Goal: Use online tool/utility: Utilize a website feature to perform a specific function

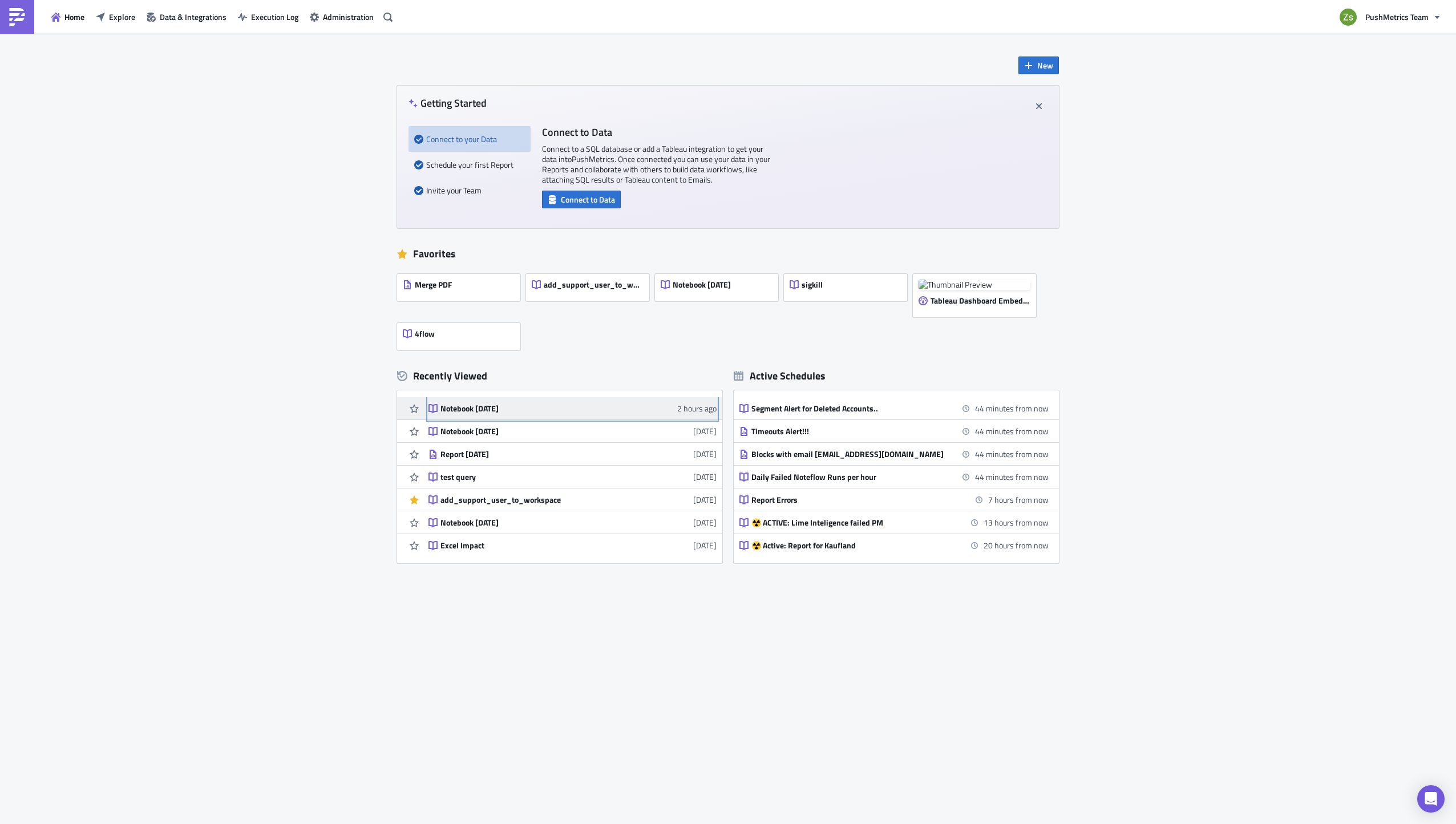
click at [512, 410] on div "Notebook [DATE]" at bounding box center [541, 409] width 200 height 11
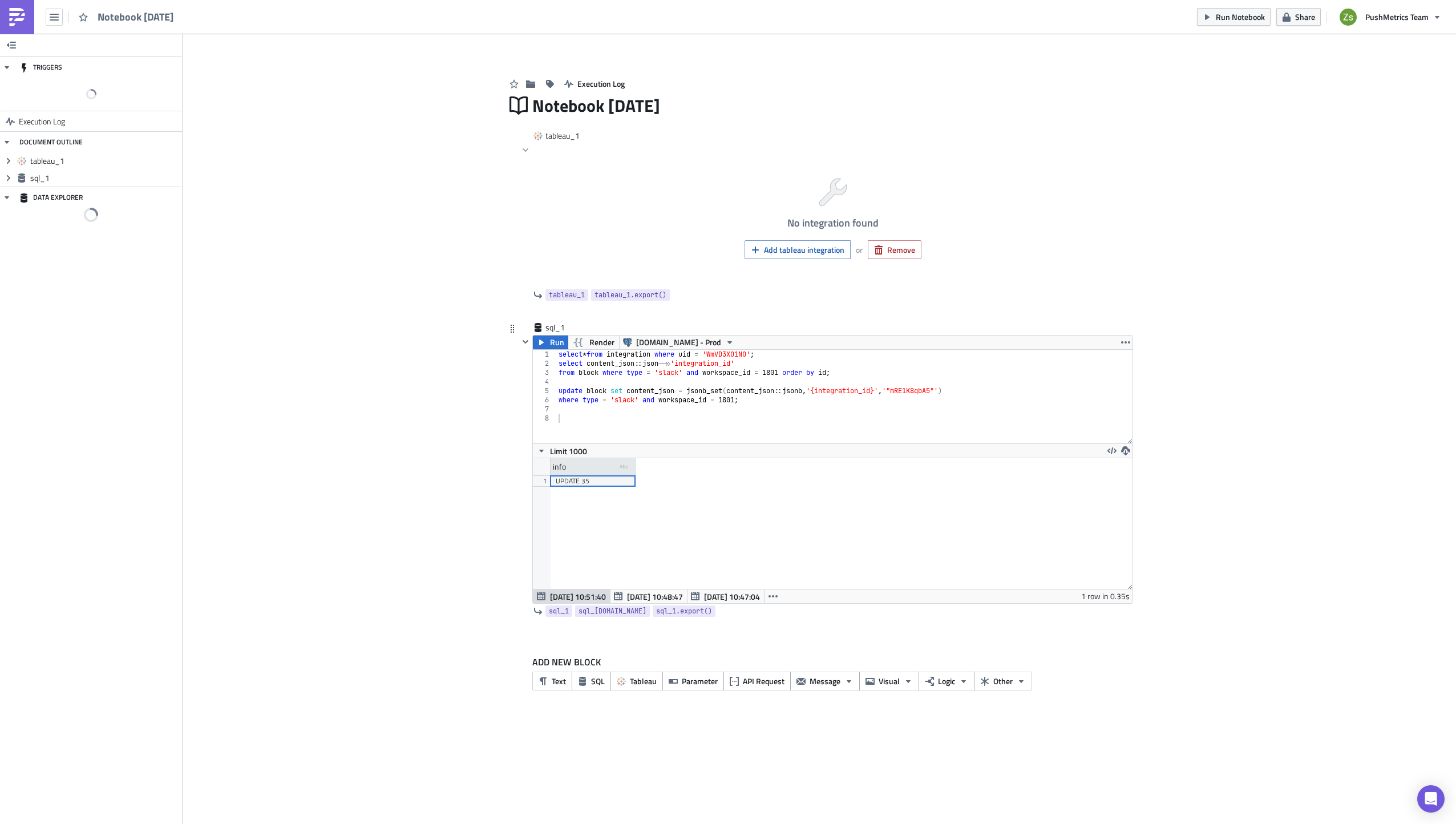
scroll to position [131, 599]
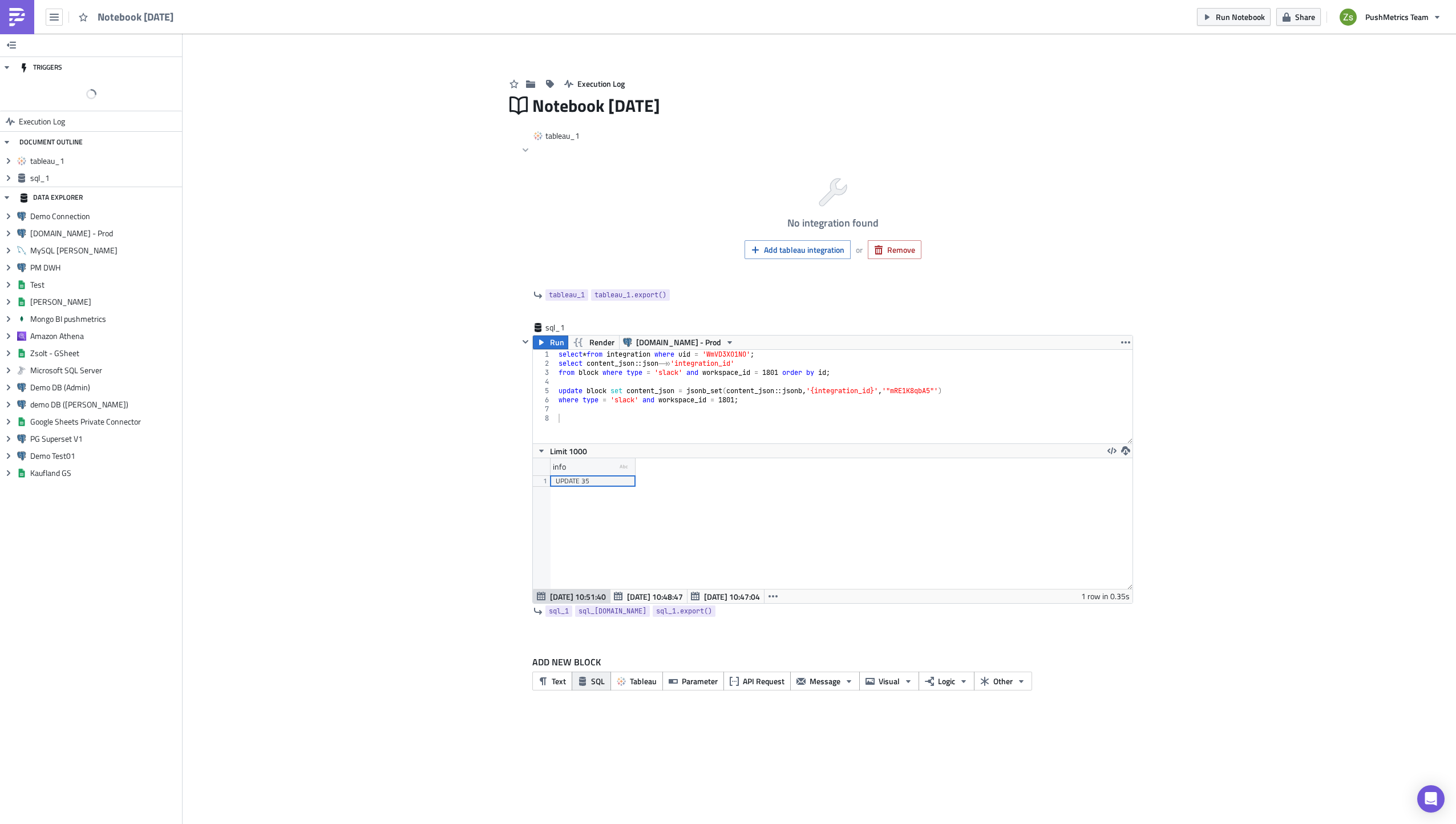
click at [589, 682] on button "SQL" at bounding box center [591, 681] width 39 height 19
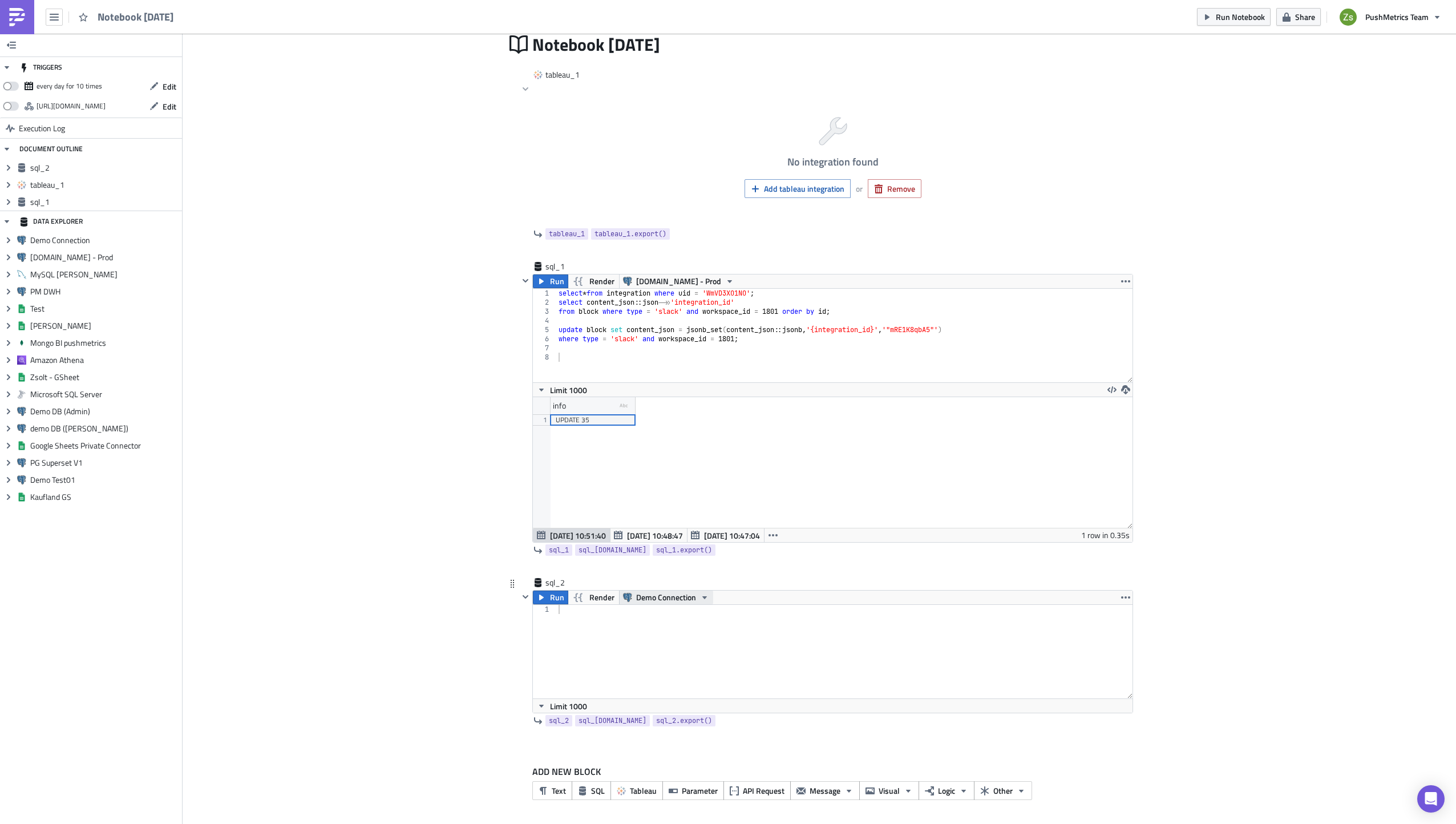
click at [659, 596] on span "Demo Connection" at bounding box center [666, 597] width 60 height 14
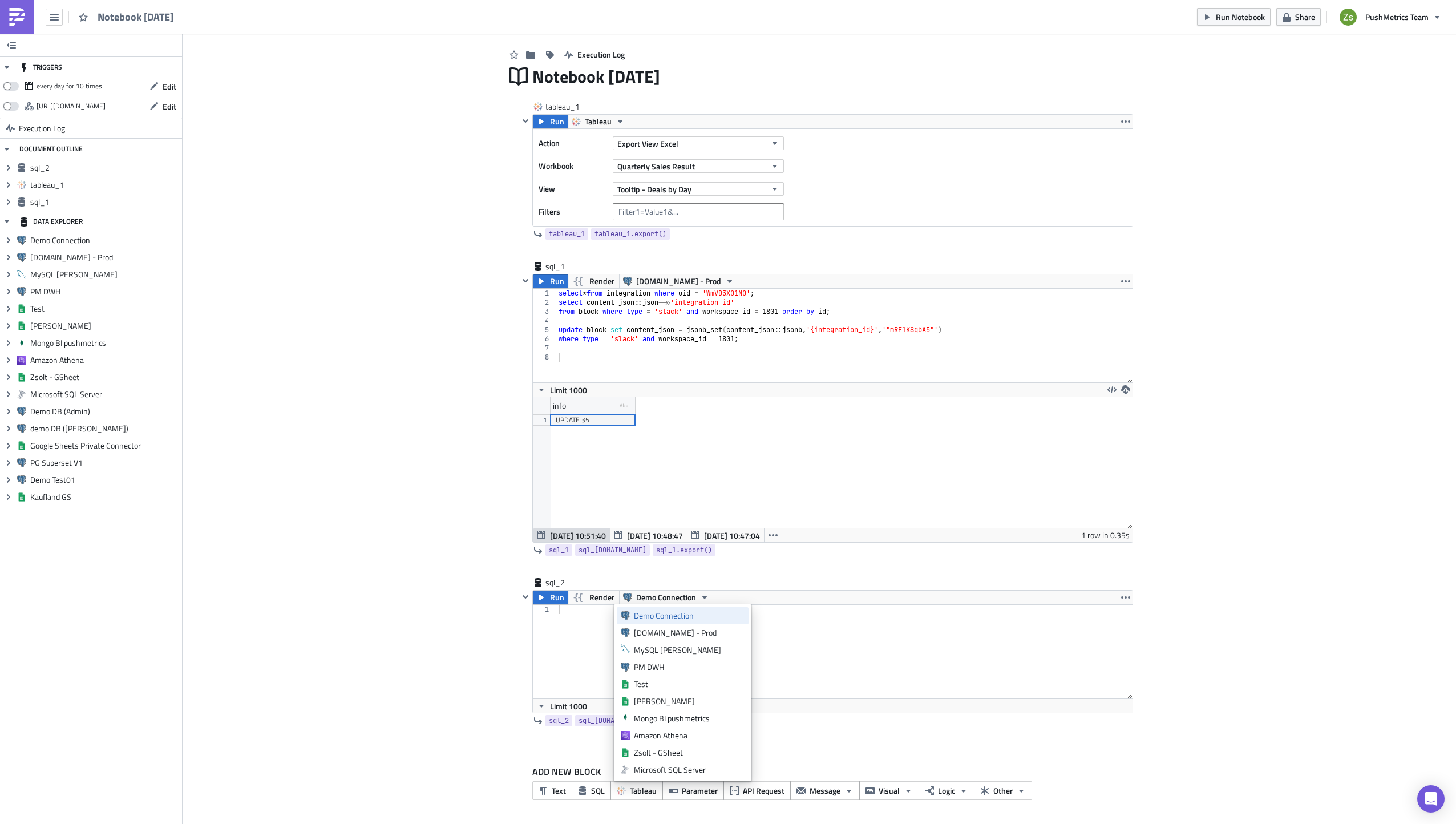
scroll to position [29, 0]
click at [667, 632] on div "[DOMAIN_NAME] - Prod" at bounding box center [689, 633] width 110 height 11
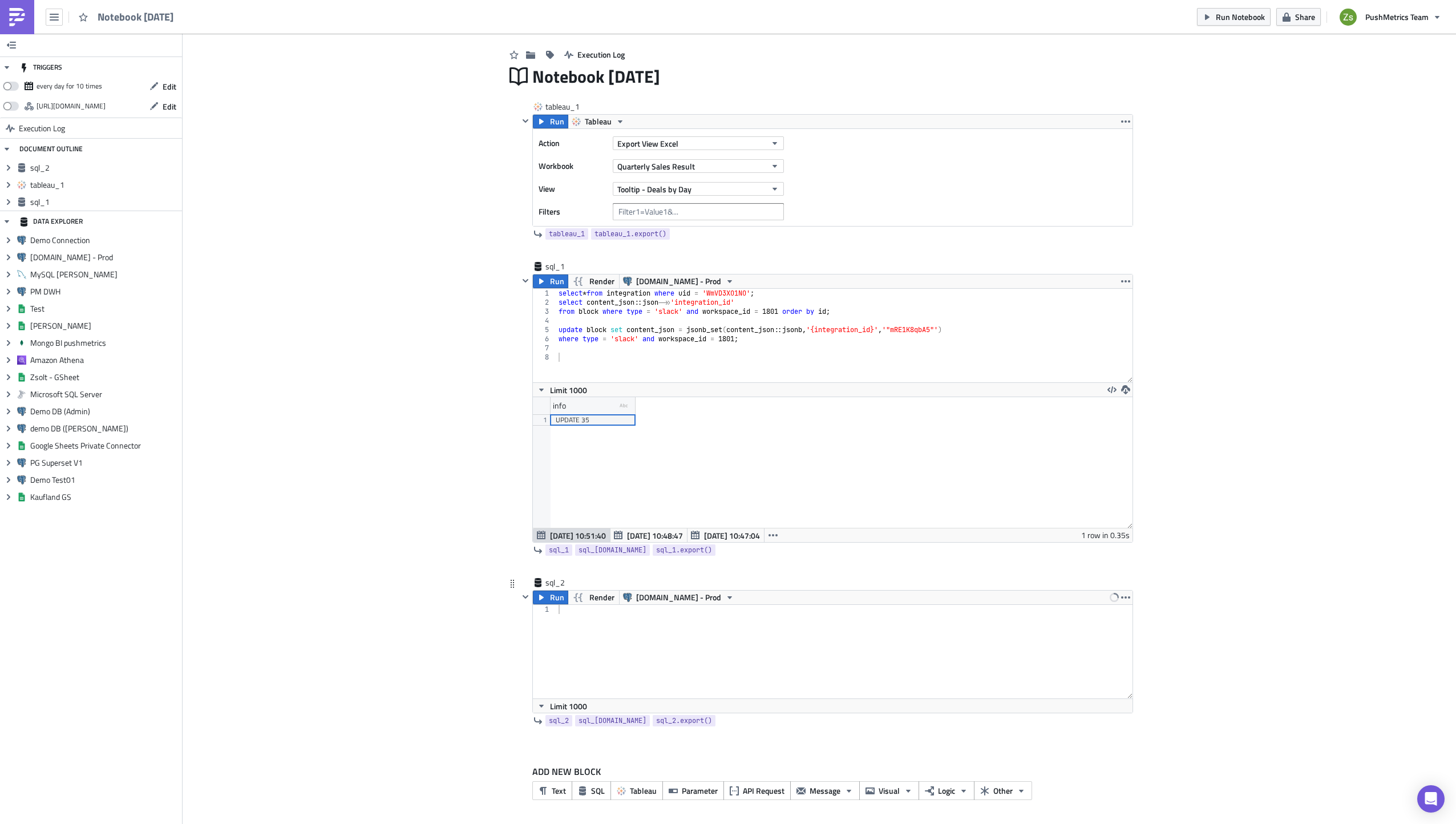
click at [695, 636] on div at bounding box center [844, 661] width 577 height 112
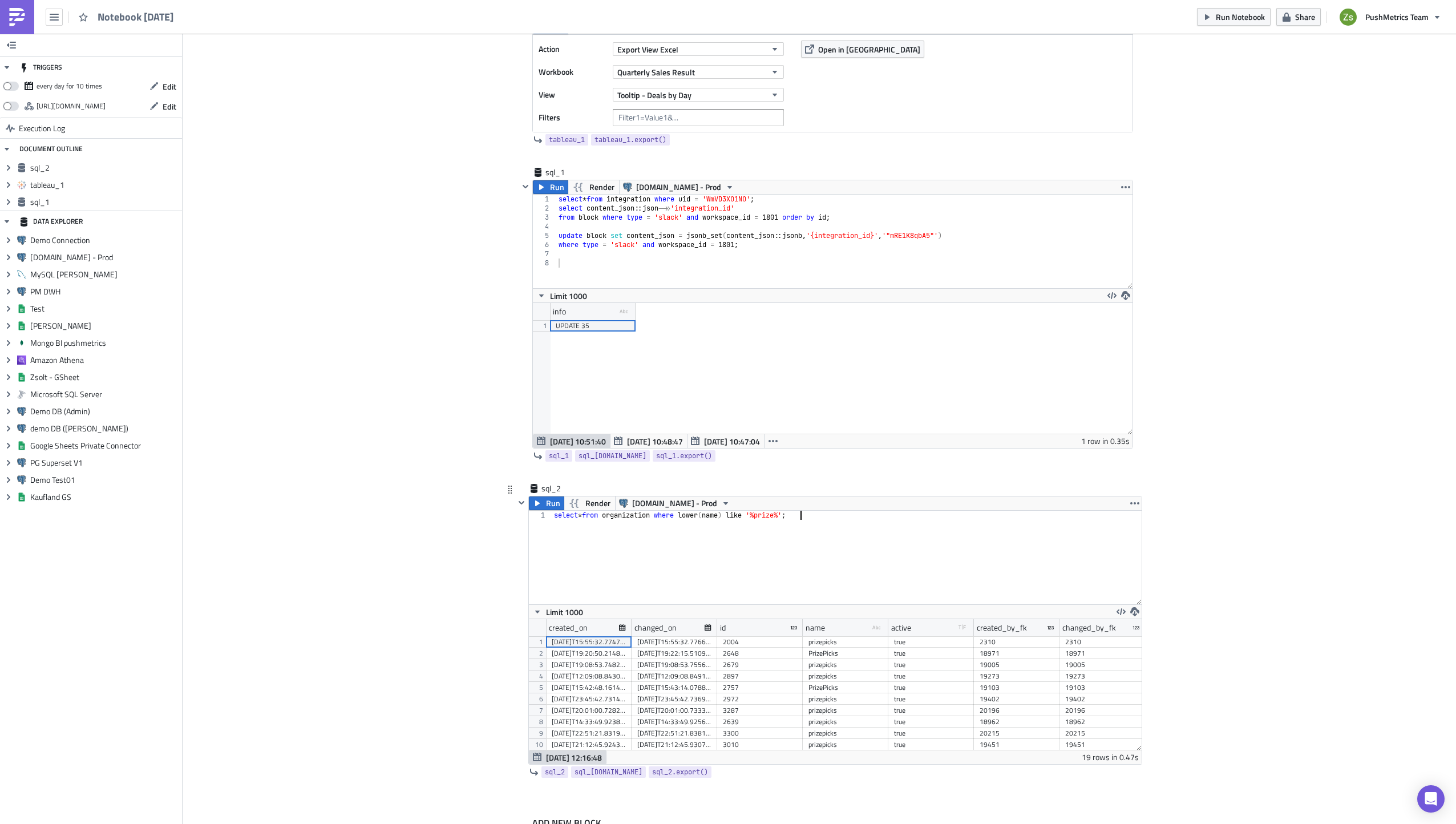
scroll to position [131, 613]
drag, startPoint x: 881, startPoint y: 630, endPoint x: 943, endPoint y: 629, distance: 62.0
click at [944, 629] on div at bounding box center [945, 628] width 3 height 17
click at [748, 643] on div "2004" at bounding box center [760, 642] width 74 height 11
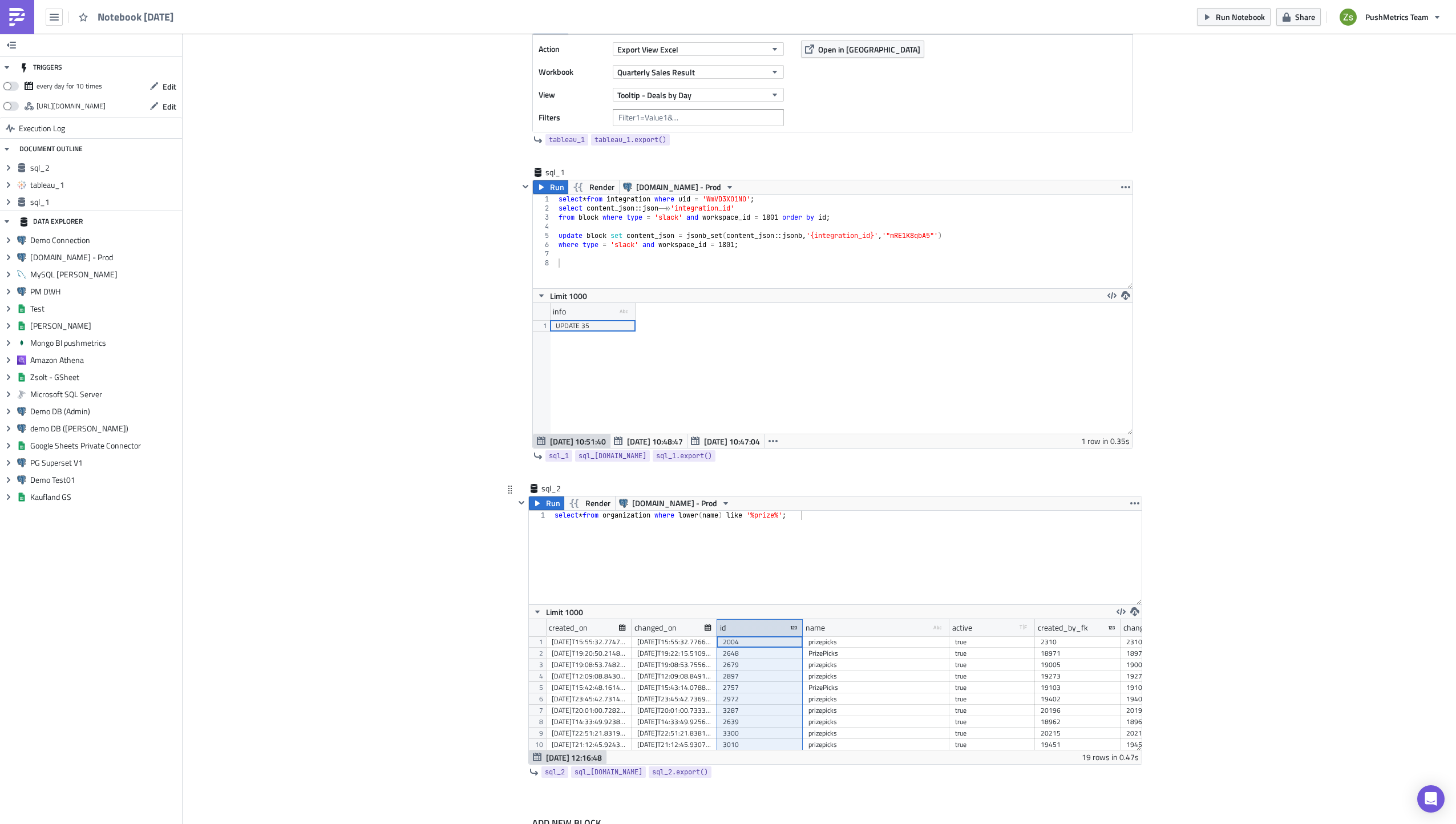
click at [754, 627] on div "id" at bounding box center [760, 628] width 86 height 17
click at [815, 574] on div "select * from organization where lower ( name ) like '%prize%' ;" at bounding box center [847, 567] width 590 height 112
click at [547, 502] on span "Run" at bounding box center [553, 504] width 14 height 14
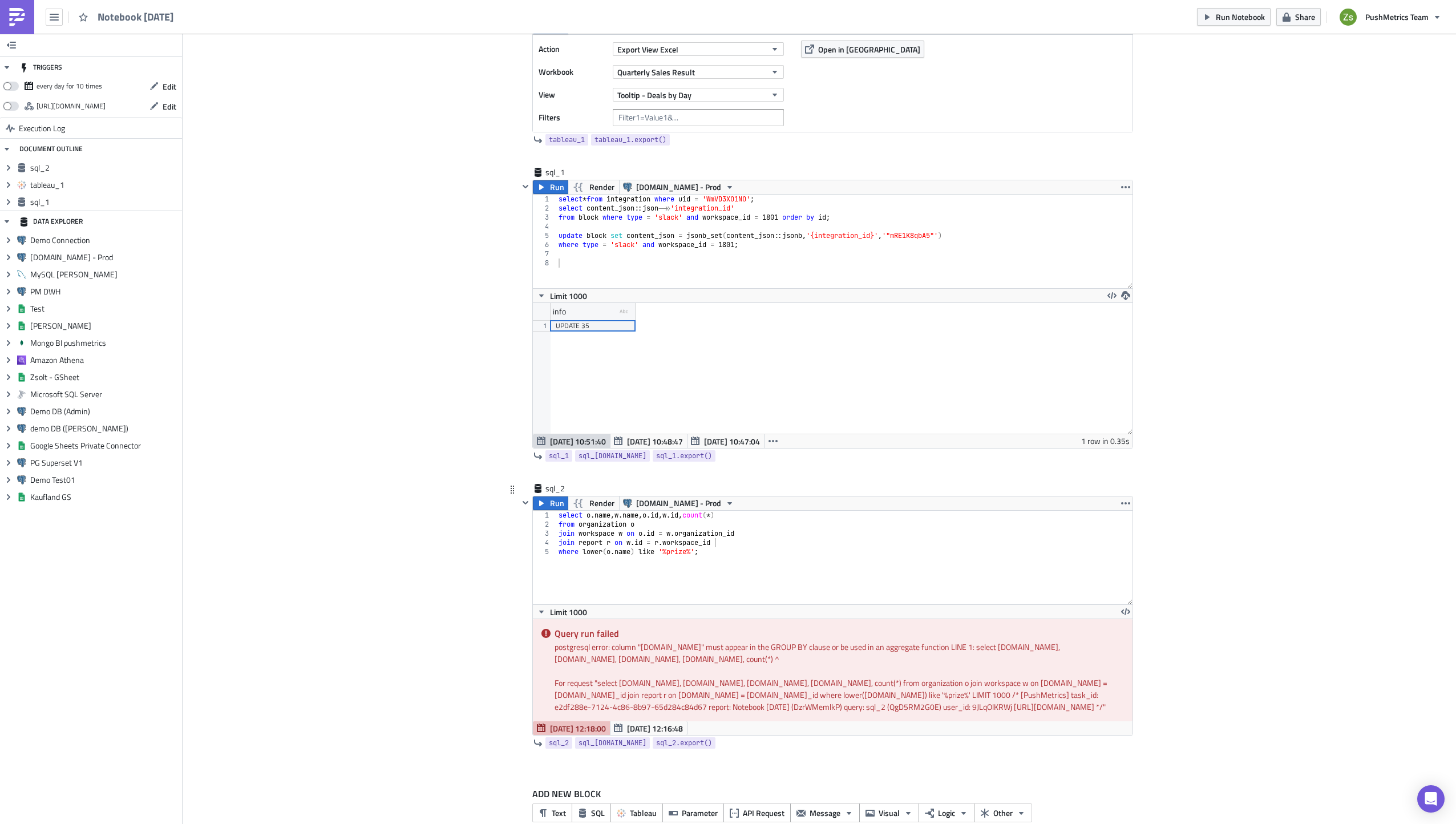
click at [732, 543] on div "select o . name , w . name , o . id , w . id , count ( * ) from organization o …" at bounding box center [844, 567] width 576 height 112
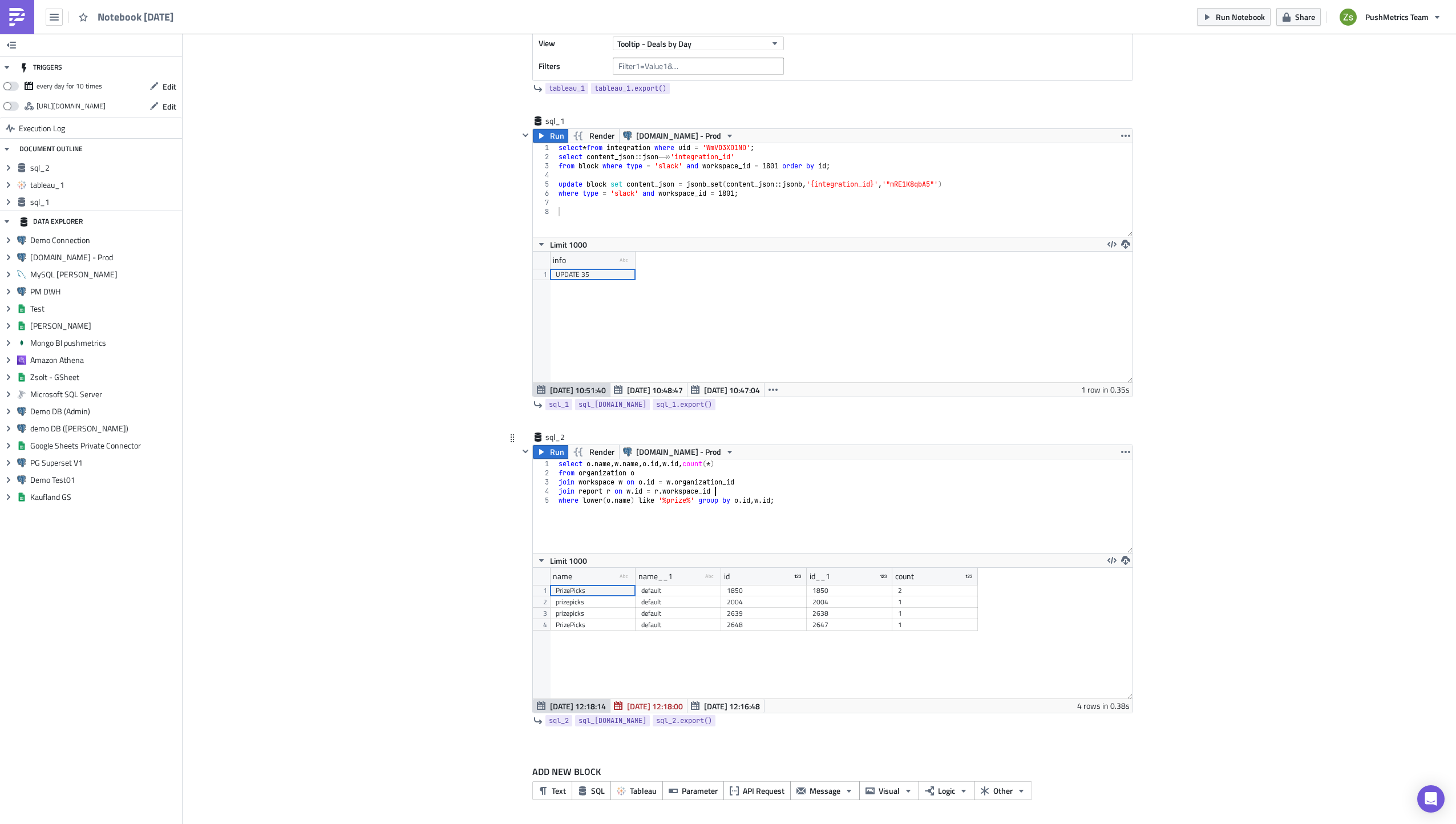
scroll to position [0, 6]
type textarea "from organization o"
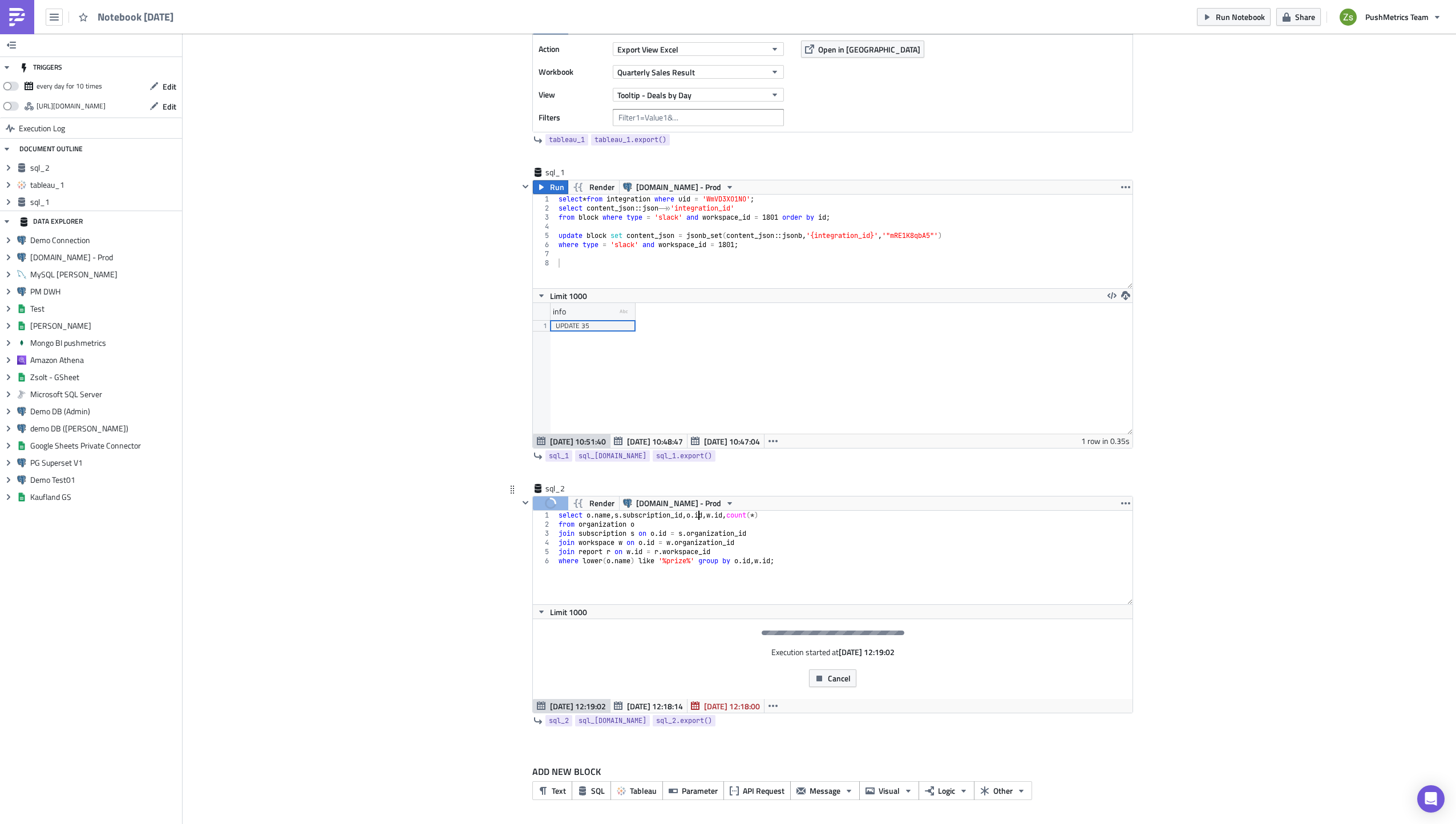
scroll to position [145, 0]
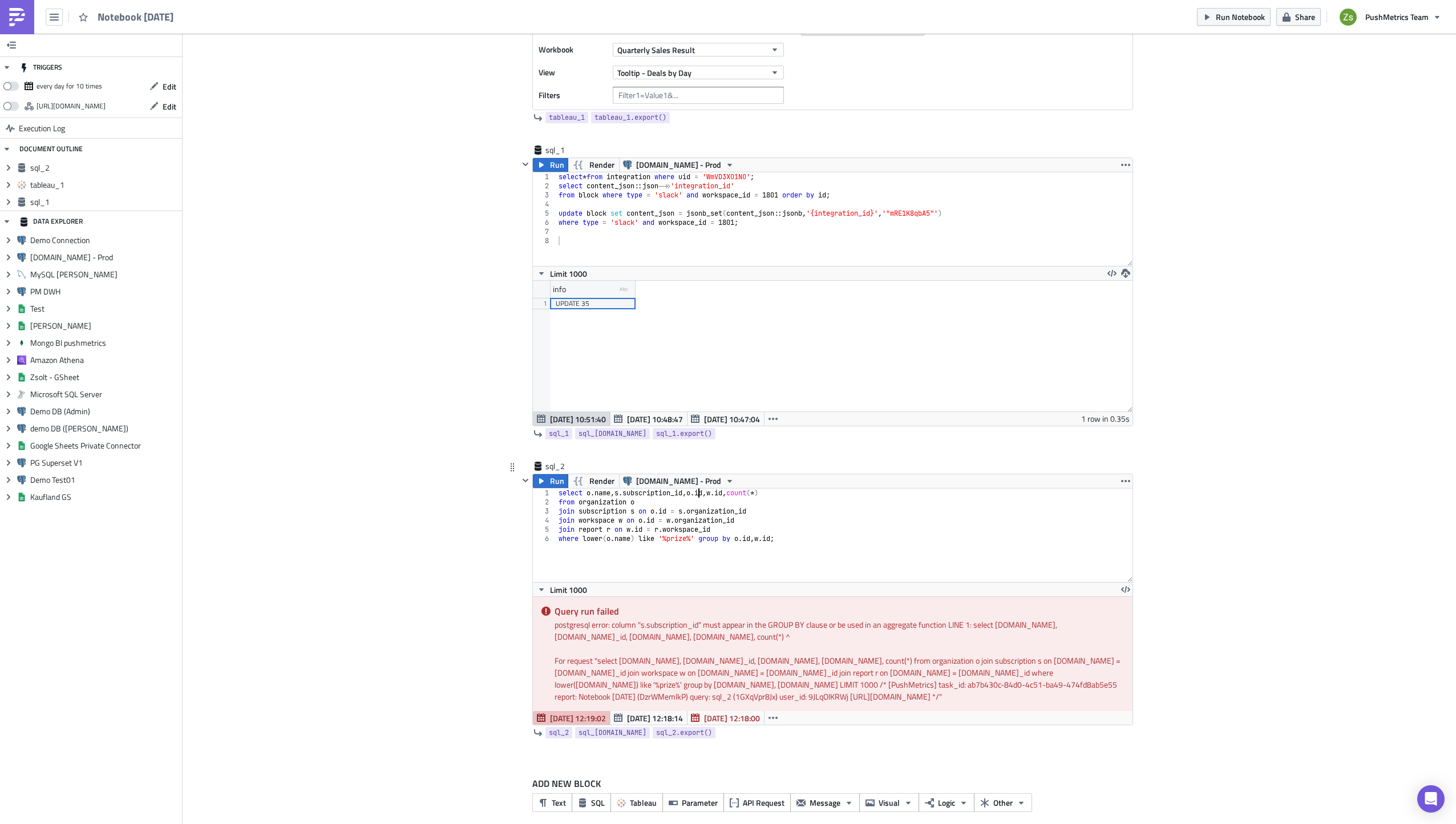
click at [760, 541] on div "select o . name , s . subscription_id , o . id , w . id , count ( * ) from orga…" at bounding box center [844, 545] width 576 height 112
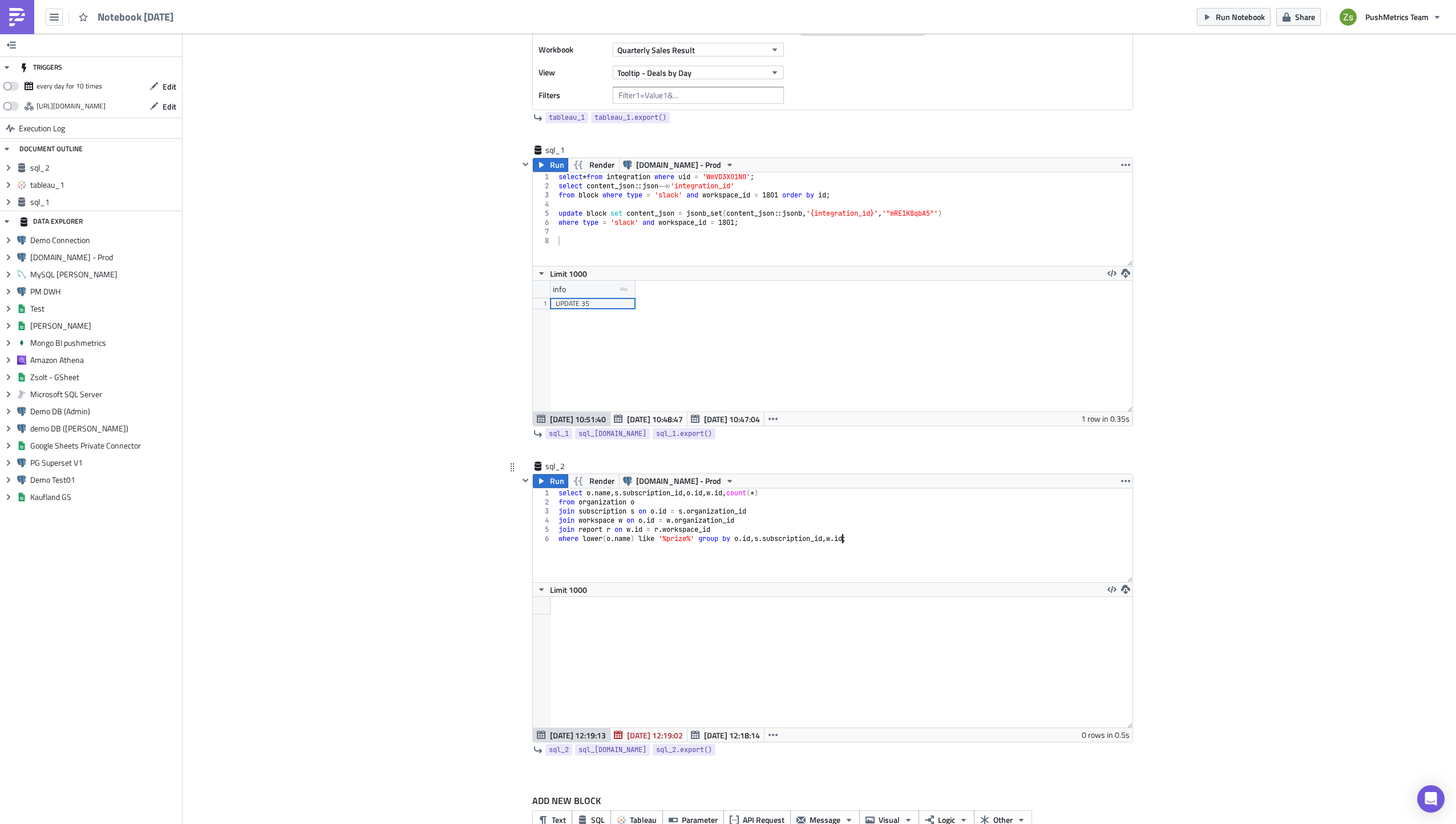
scroll to position [131, 599]
click at [668, 538] on div "select o . name , s . subscription_id , o . id , w . id , count ( * ) from orga…" at bounding box center [844, 545] width 576 height 112
click at [896, 546] on div "select o . name , s . subscription_id , o . id , w . id , count ( * ) from orga…" at bounding box center [844, 545] width 576 height 112
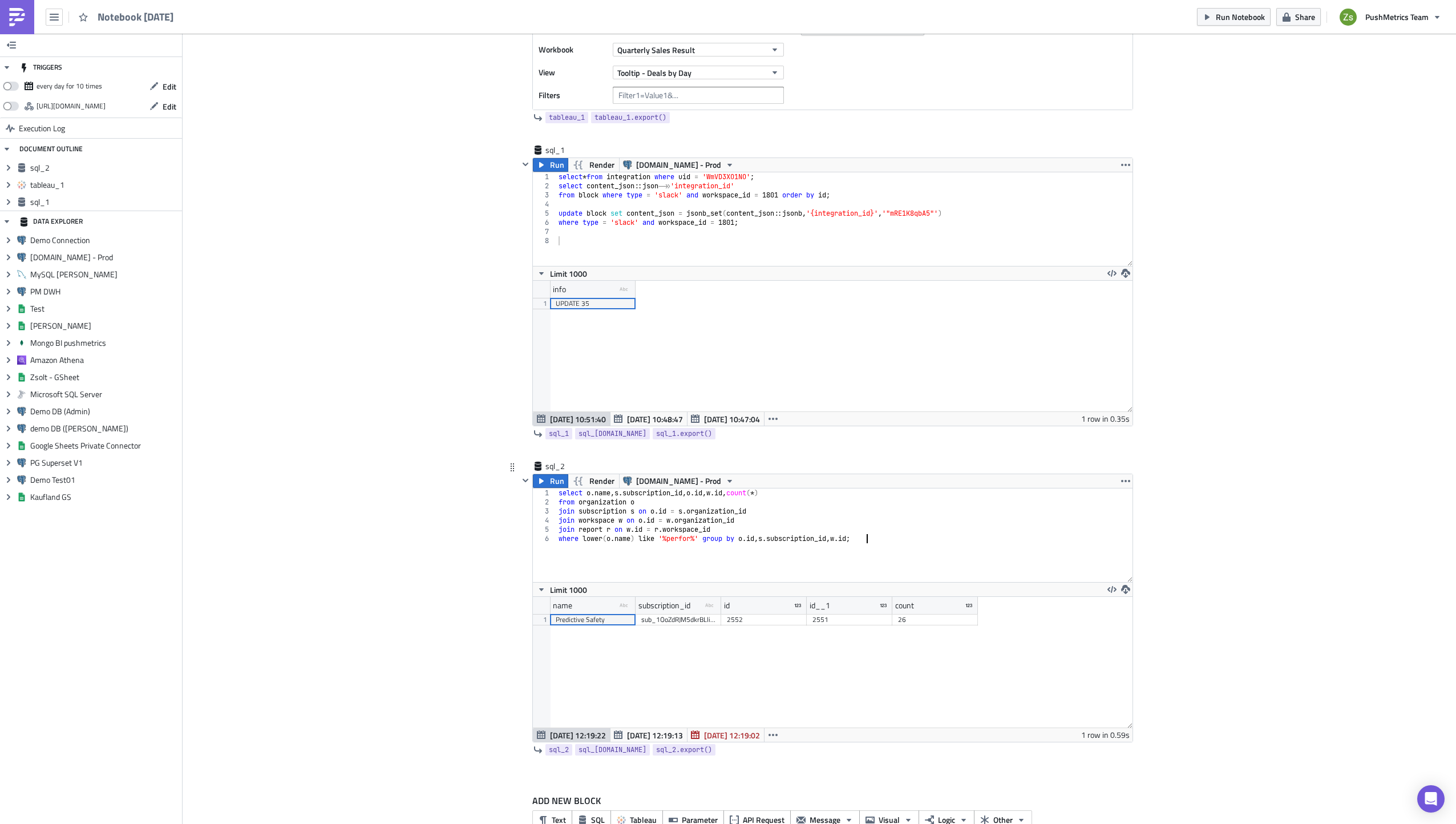
click at [842, 623] on div "2551" at bounding box center [849, 620] width 74 height 11
click at [865, 567] on div "select o . name , s . subscription_id , o . id , w . id , count ( * ) from orga…" at bounding box center [844, 545] width 576 height 112
type textarea "where lower(o.name) like '%perfor%' group by o.id, s.subscription_id, w.id;"
paste textarea "2551"
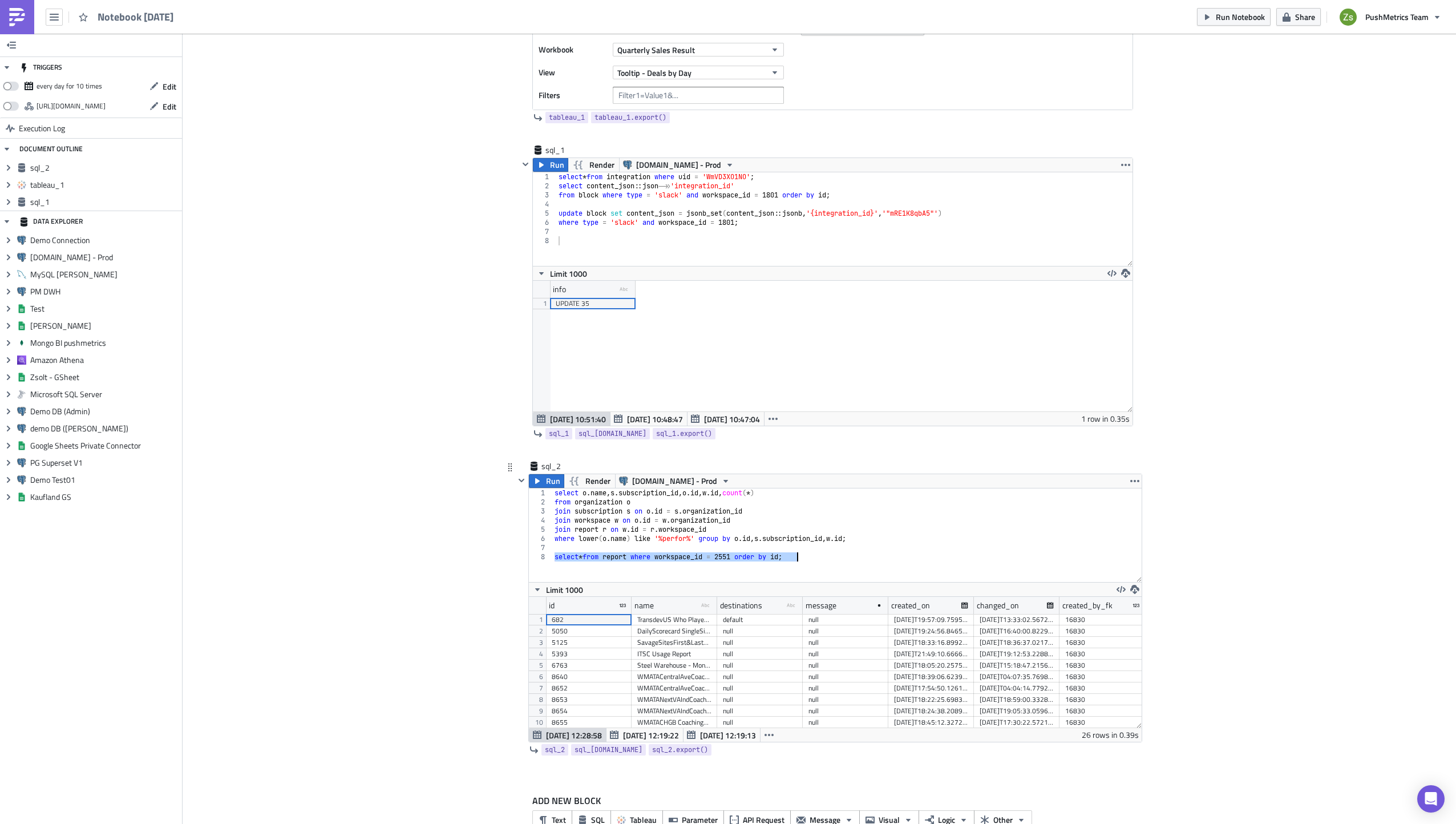
scroll to position [131, 613]
type textarea "select * from report where workspace_id = 2551 order by id;"
click at [654, 734] on span "Sep 24 12:19:22" at bounding box center [651, 735] width 56 height 12
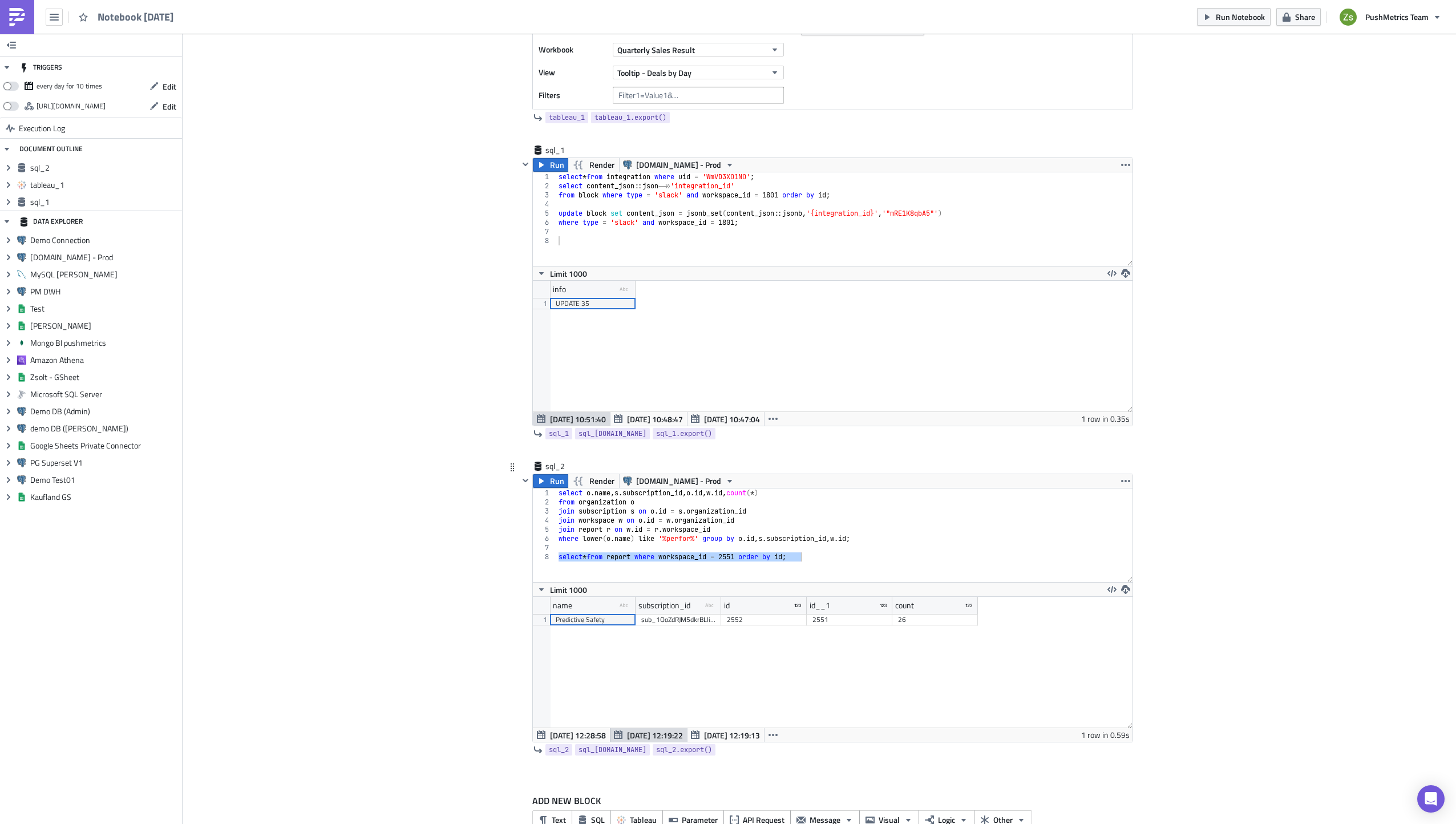
scroll to position [131, 599]
click at [574, 731] on span "Sep 24 12:28:58" at bounding box center [578, 735] width 56 height 12
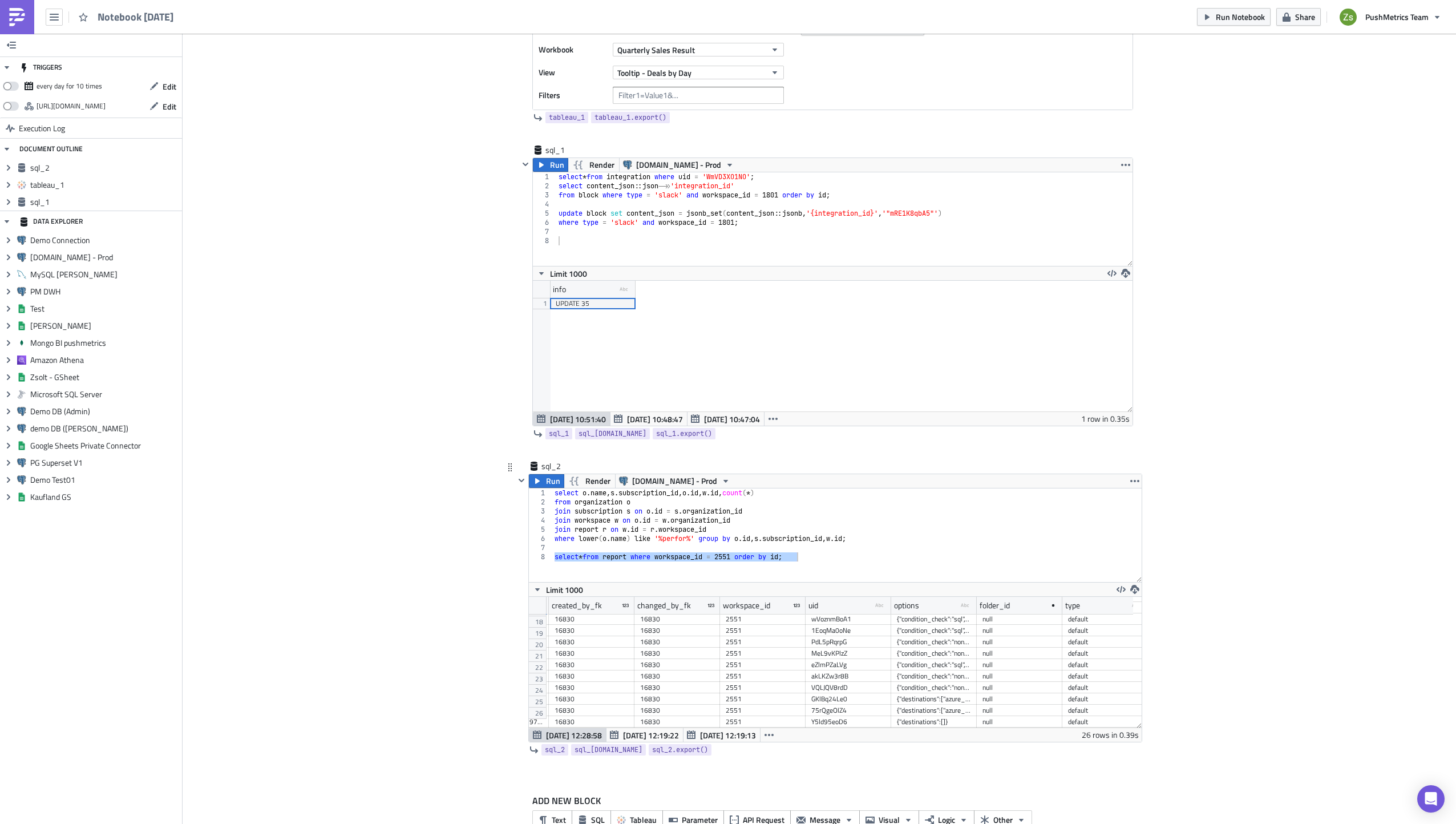
scroll to position [0, 611]
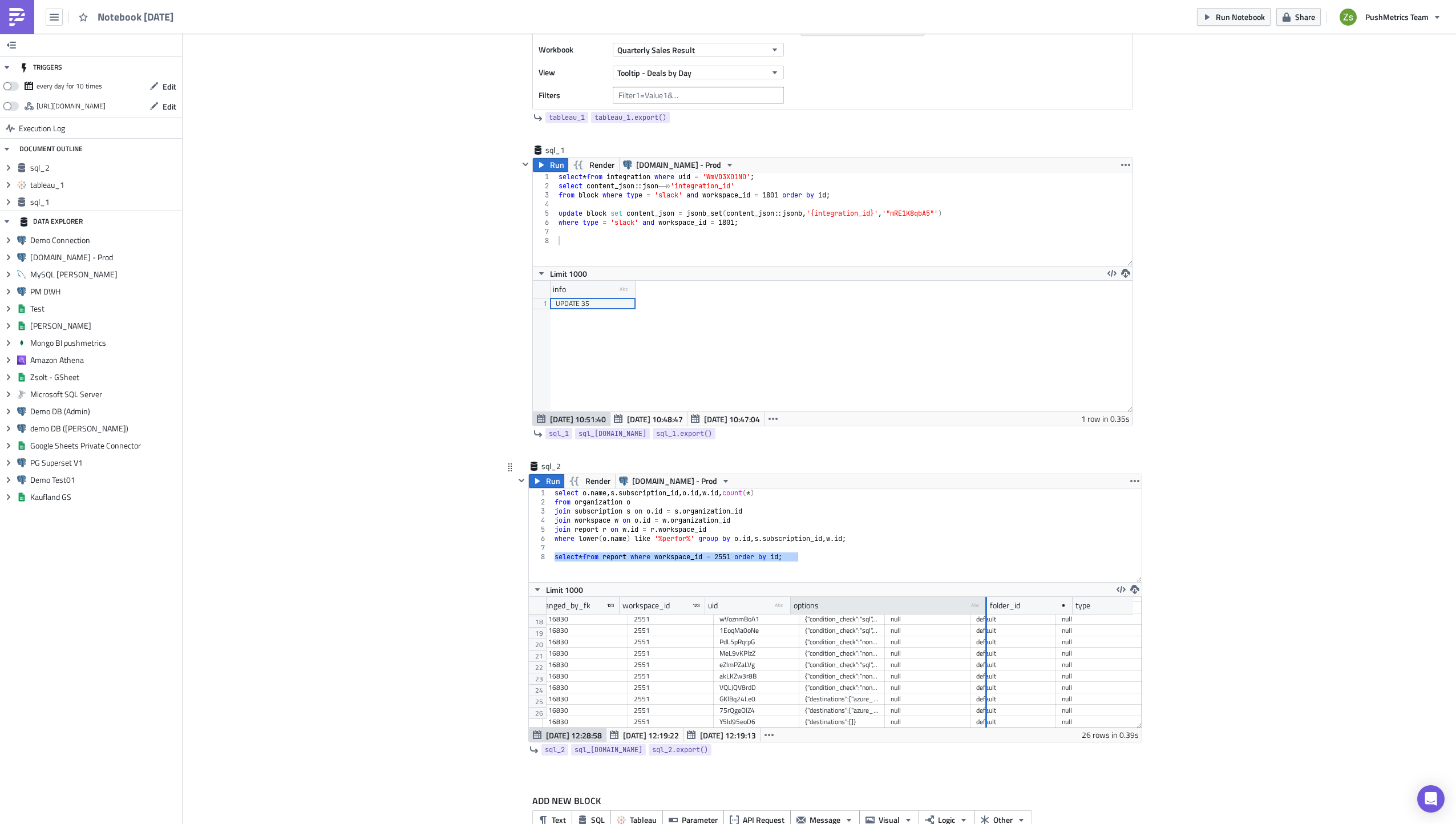
drag, startPoint x: 871, startPoint y: 607, endPoint x: 1011, endPoint y: 608, distance: 140.0
click at [987, 608] on div at bounding box center [986, 606] width 2 height 17
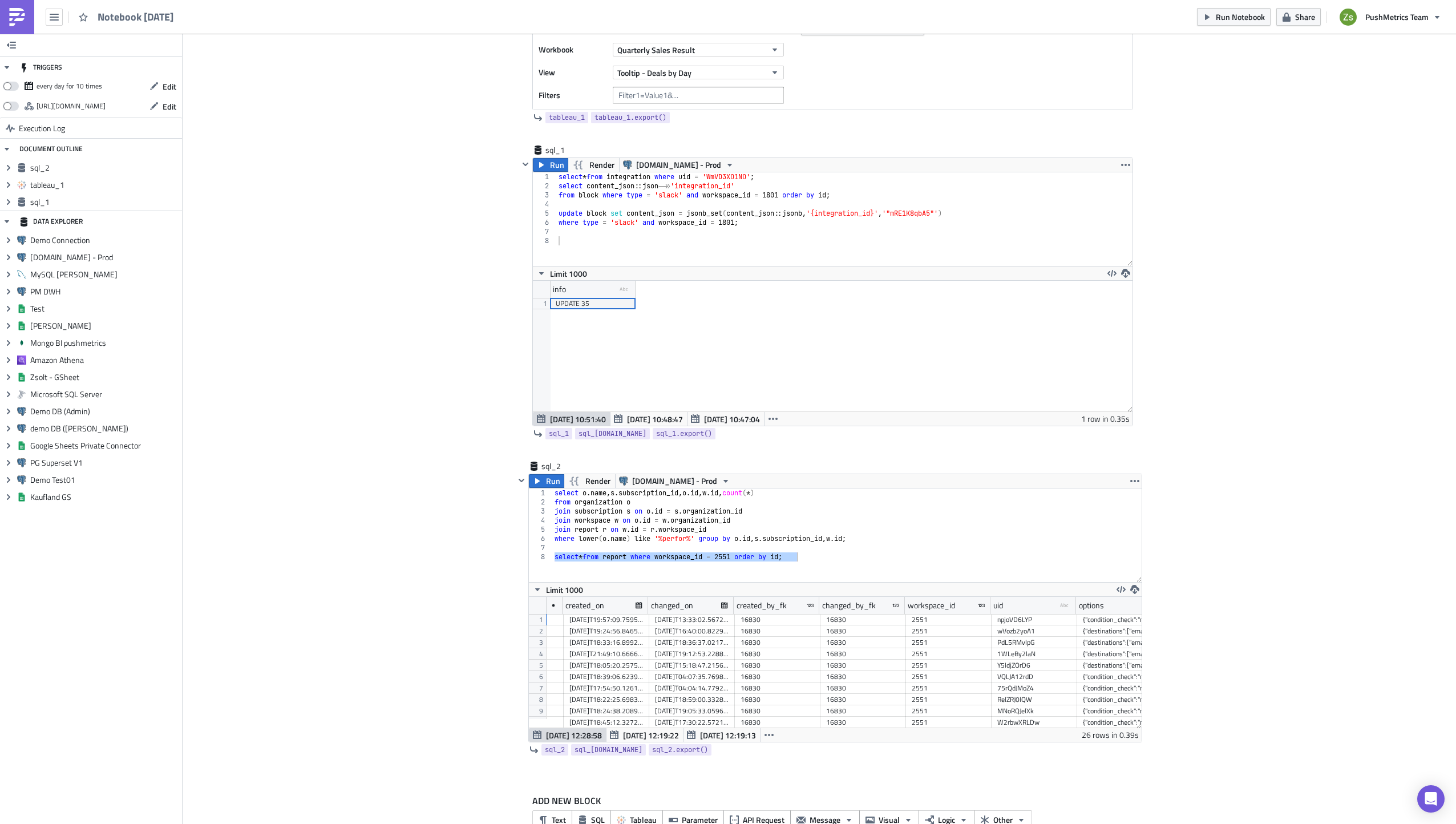
scroll to position [0, 0]
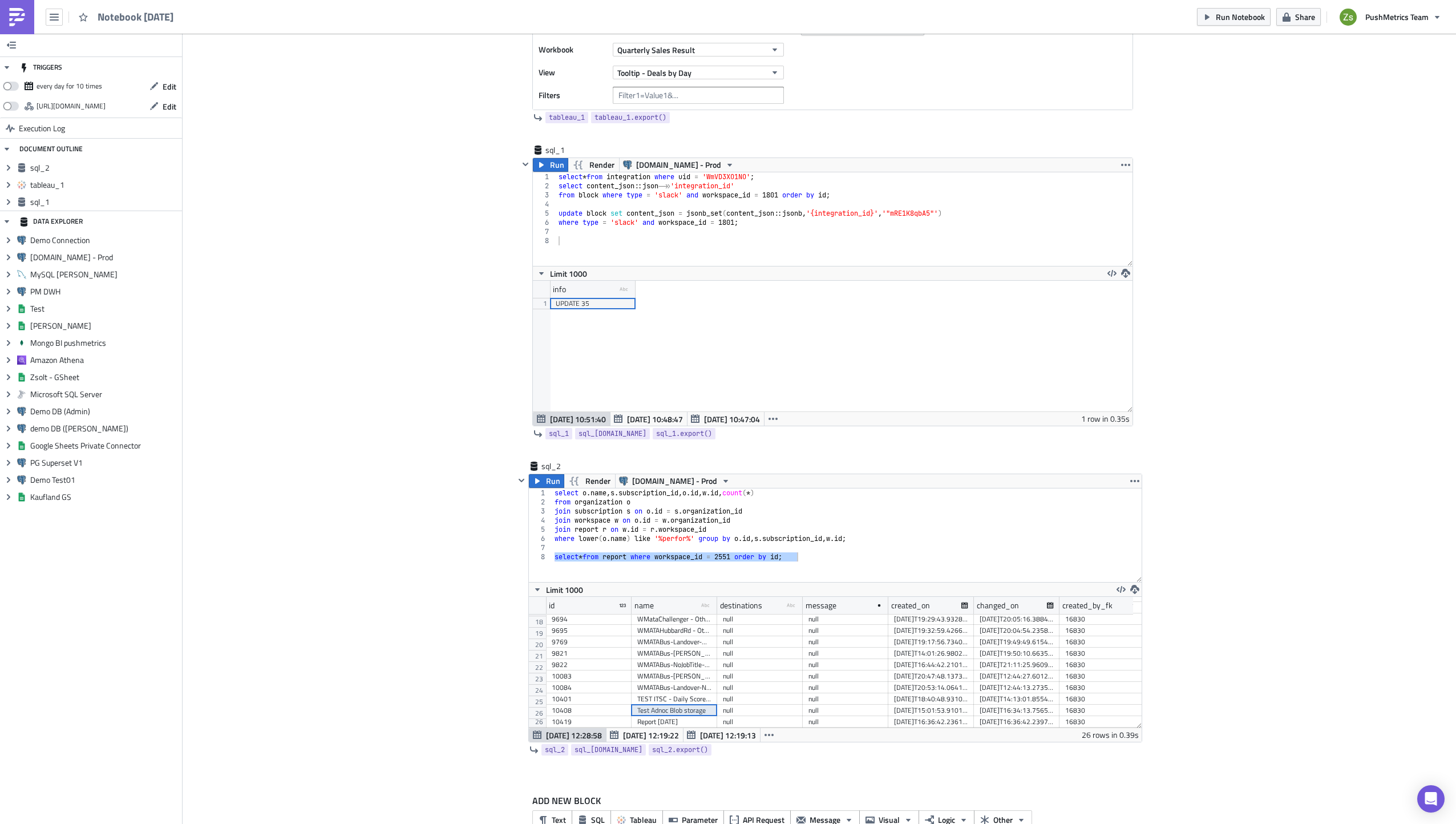
click at [665, 705] on div "Test Adnoc Blob storage" at bounding box center [674, 710] width 74 height 11
click at [811, 566] on div "select o . name , s . subscription_id , o . id , w . id , count ( * ) from orga…" at bounding box center [847, 535] width 590 height 94
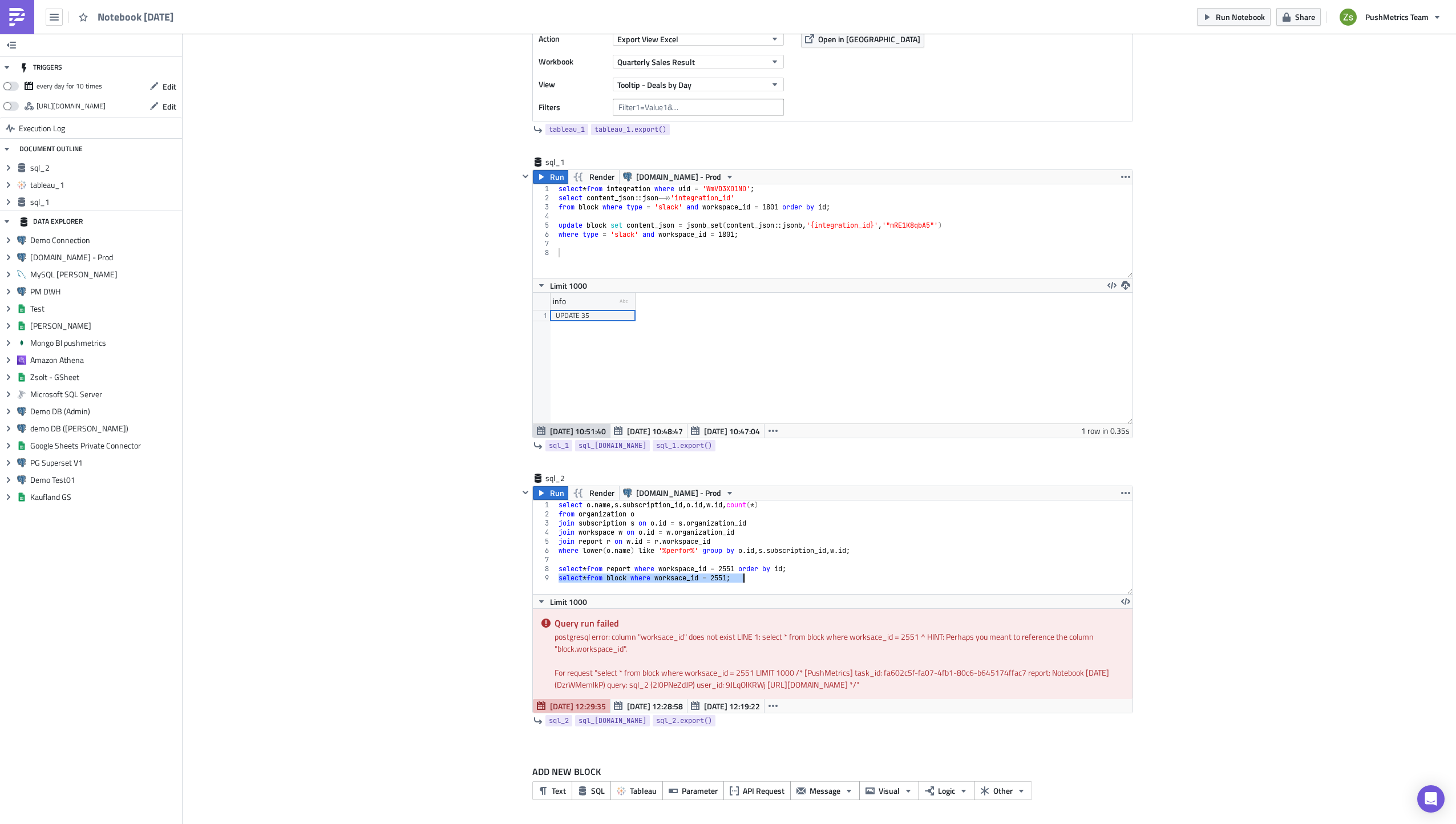
click at [673, 580] on div "select o . name , s . subscription_id , o . id , w . id , count ( * ) from orga…" at bounding box center [844, 547] width 576 height 94
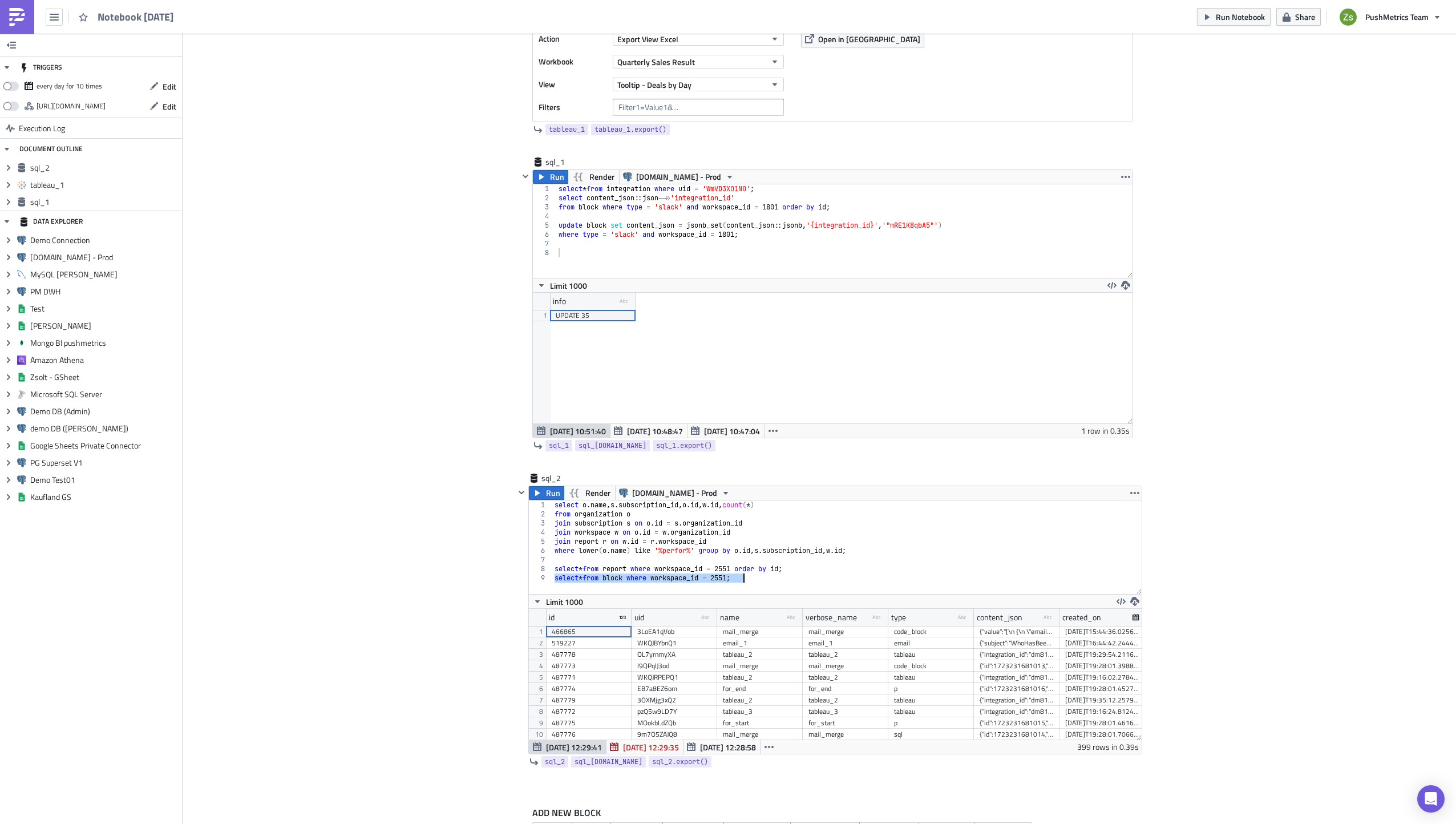
type textarea "select * from block where workspace_id = 2551;"
click at [987, 646] on div "{"subject":"WhoHasBeenTrainedOnTheGame - NoJobTitle - WMATA Bus Trans","value":…" at bounding box center [1016, 643] width 74 height 11
click at [932, 589] on div "select o . name , s . subscription_id , o . id , w . id , count ( * ) from orga…" at bounding box center [847, 547] width 590 height 94
paste textarea
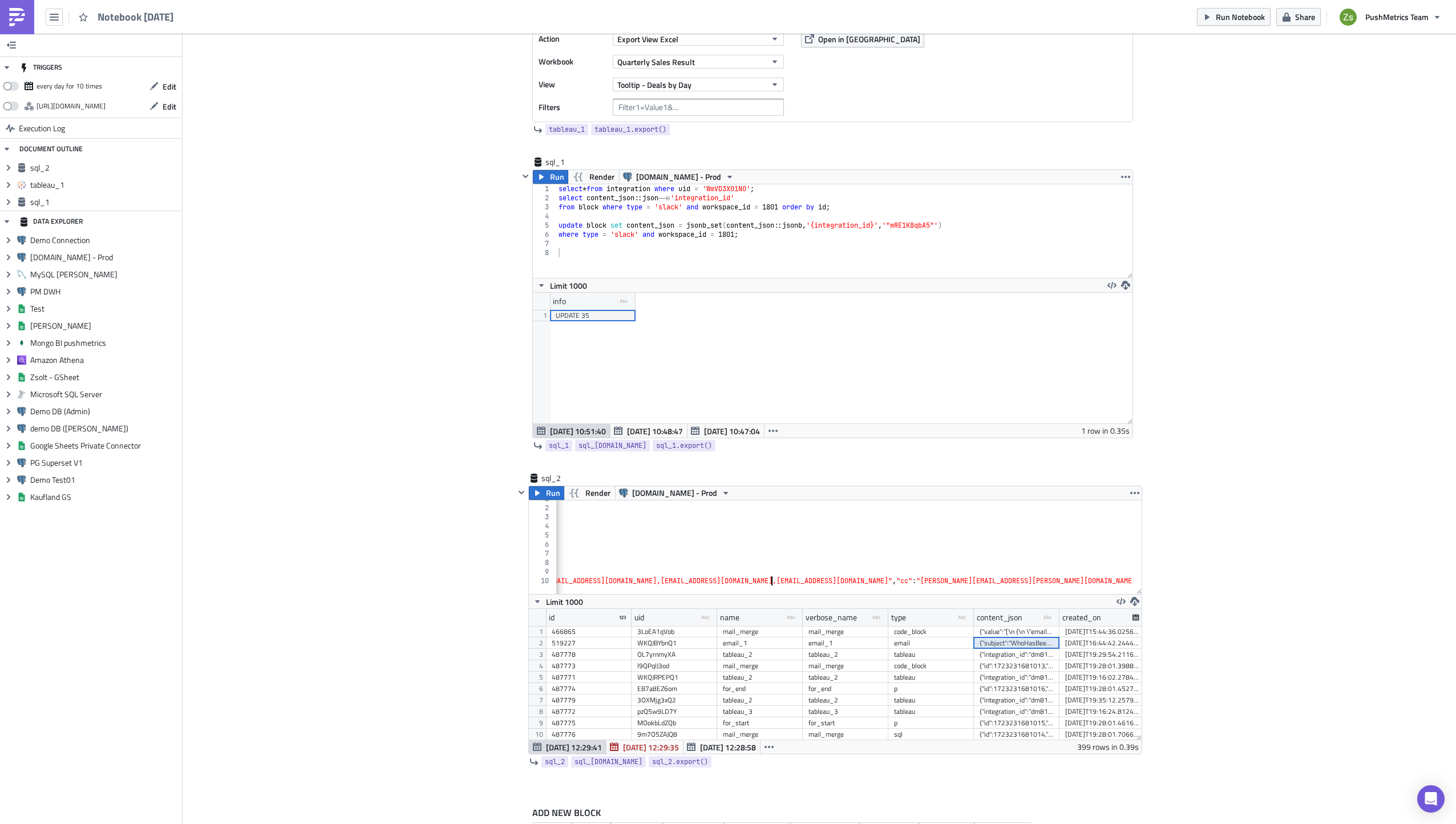
click at [768, 584] on div at bounding box center [1128, 589] width 3224 height 11
type textarea "{"subject":"WhoHasBeenTrainedOnTheGame - NoJobTitle - WMATA Bus Trans","value":…"
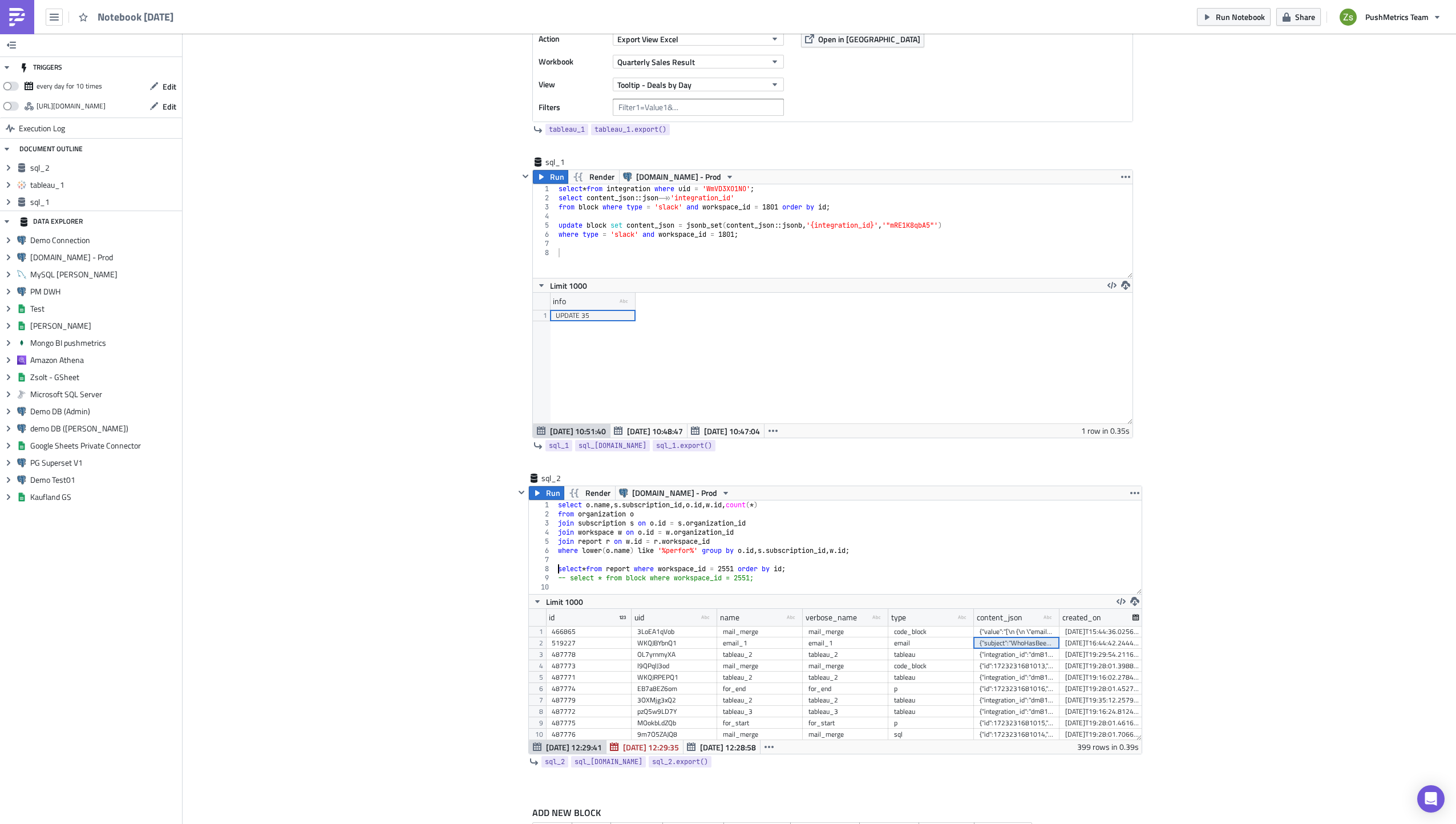
type textarea "-- select * from report where workspace_id = 2551 order by id;"
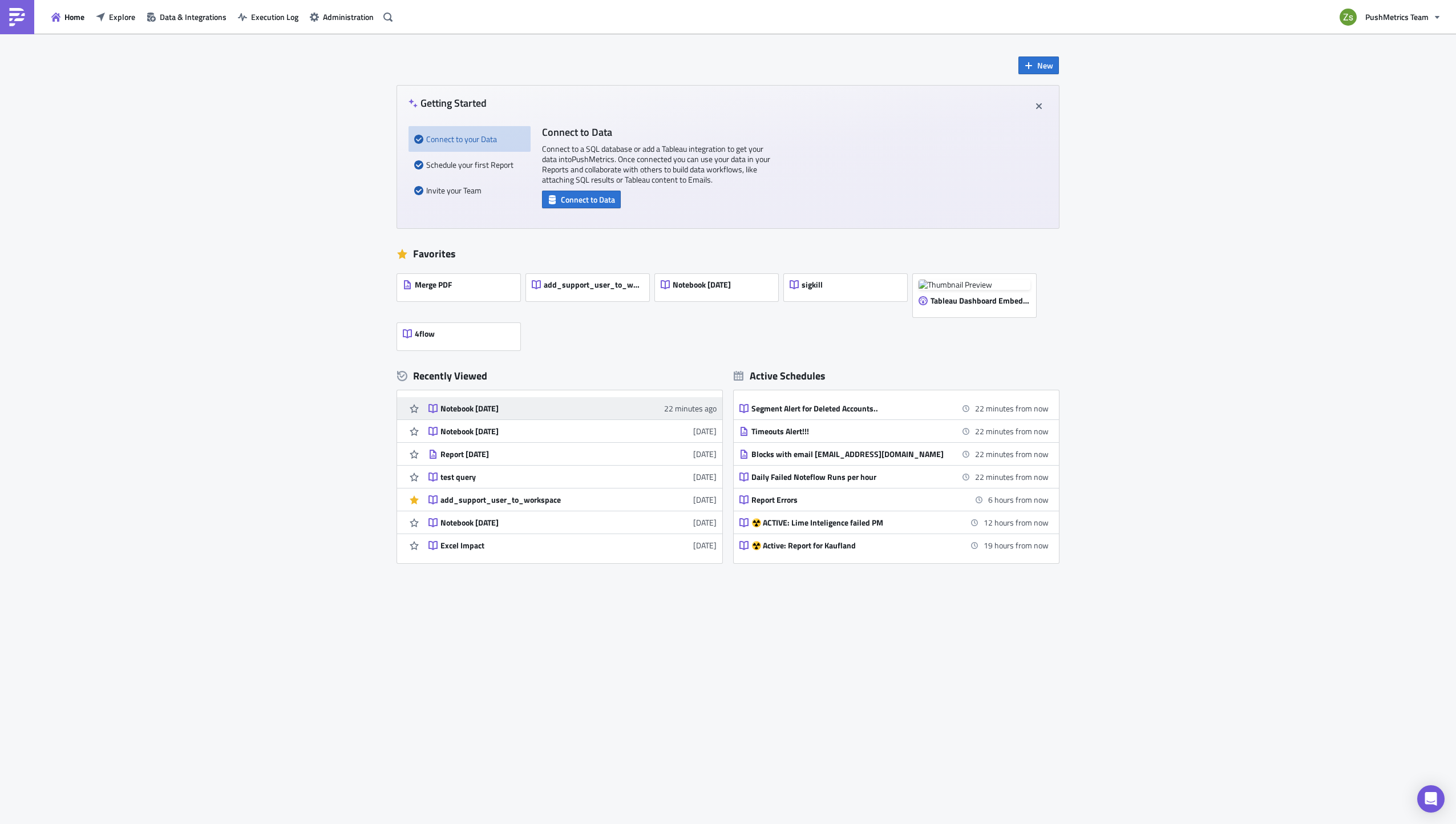
click at [500, 412] on div "Notebook [DATE]" at bounding box center [541, 409] width 200 height 11
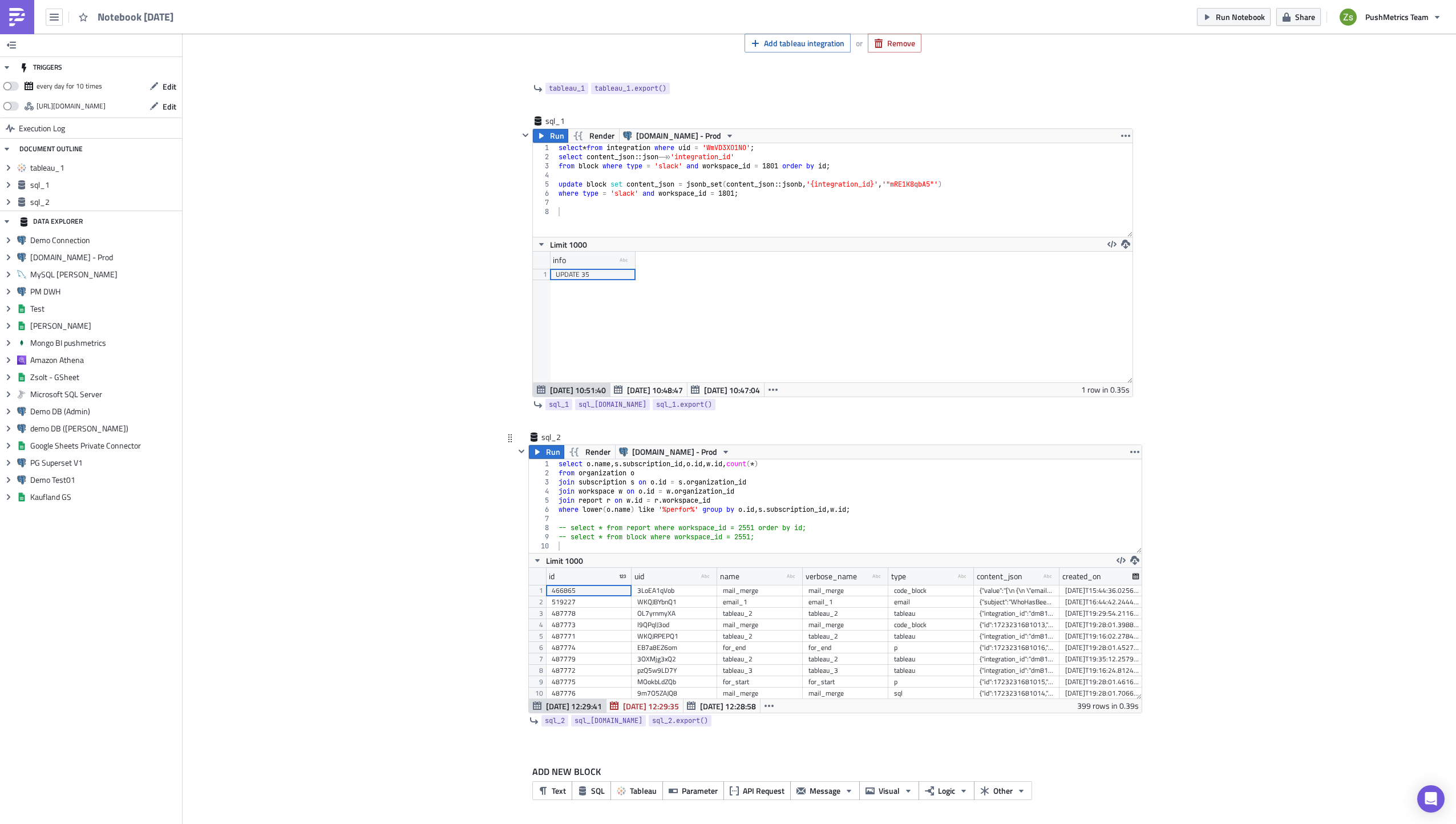
scroll to position [174, 0]
click at [824, 545] on div "select o . name , s . subscription_id , o . id , w . id , count ( * ) from orga…" at bounding box center [848, 515] width 585 height 112
paste textarea "rwqnQ5zYPV'"
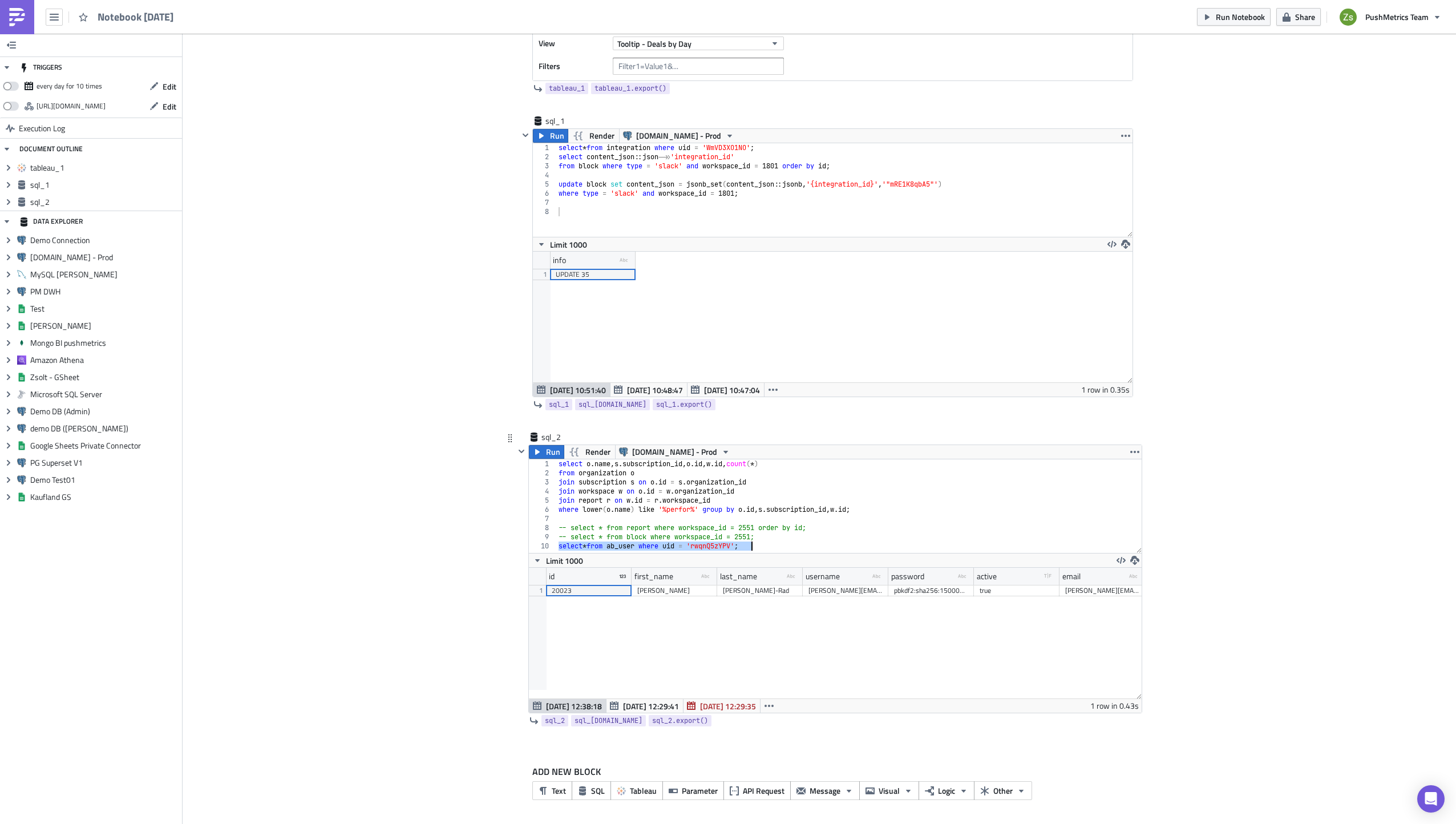
scroll to position [131, 613]
type textarea "select * from ab_user where uid = 'rwqnQ5zYPV';"
click at [603, 592] on div "20023" at bounding box center [588, 591] width 74 height 11
click at [767, 548] on div "select o . name , s . subscription_id , o . id , w . id , count ( * ) from orga…" at bounding box center [848, 506] width 585 height 94
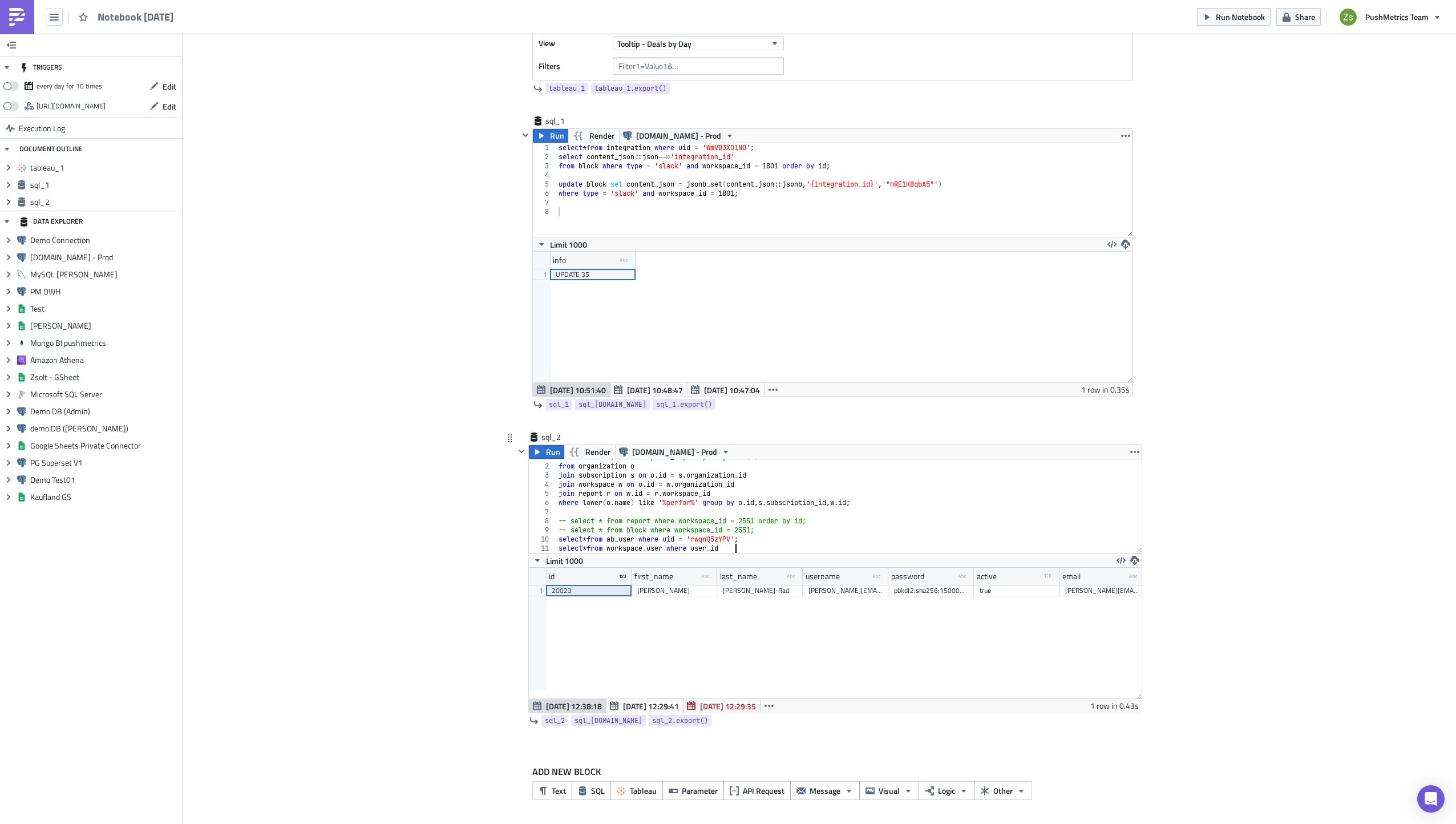
paste textarea "20023"
type textarea "select * from workspace_user where user_id = 20023;"
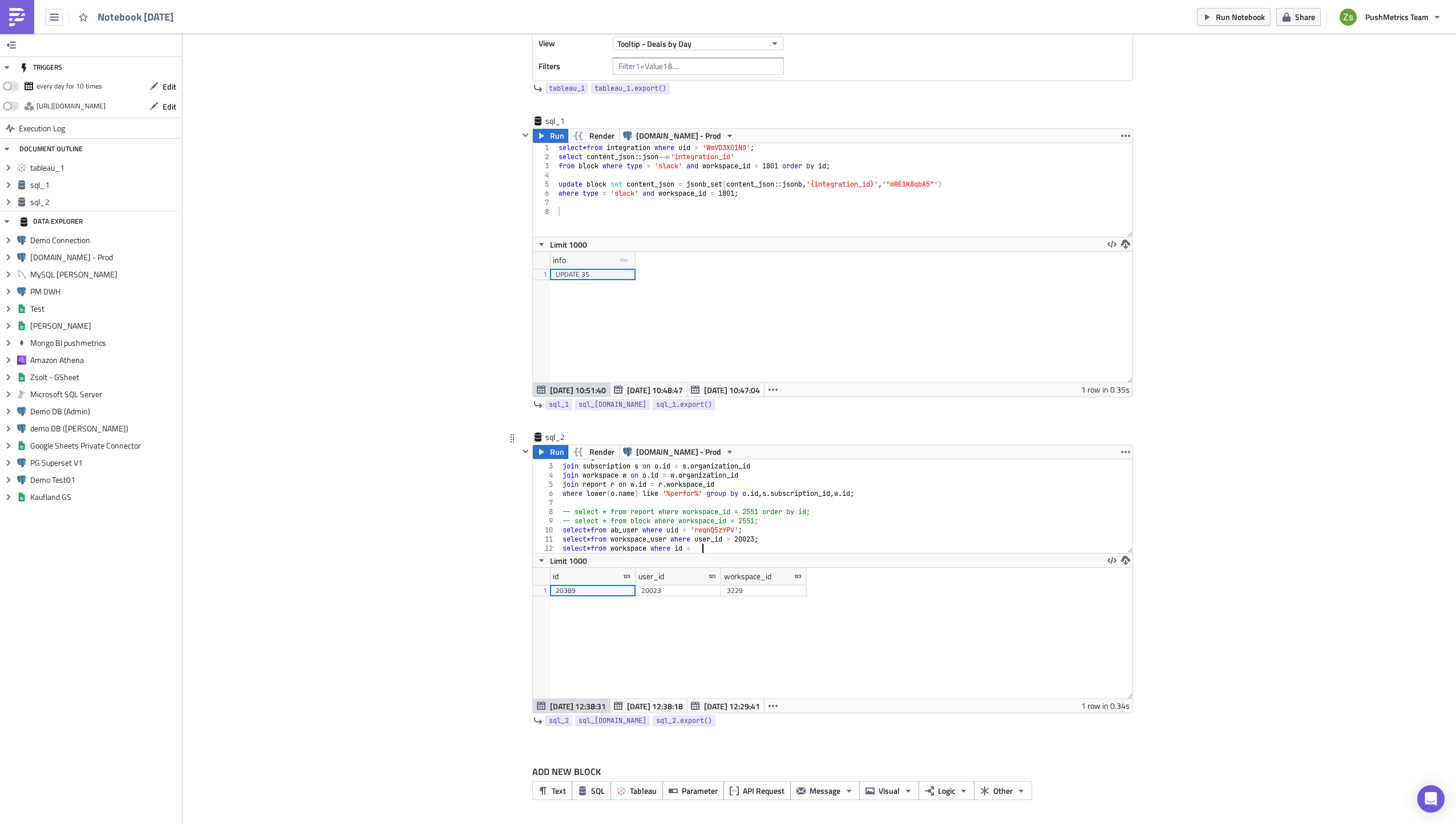
scroll to position [0, 11]
type textarea "select * from workspace where id = 3229;"
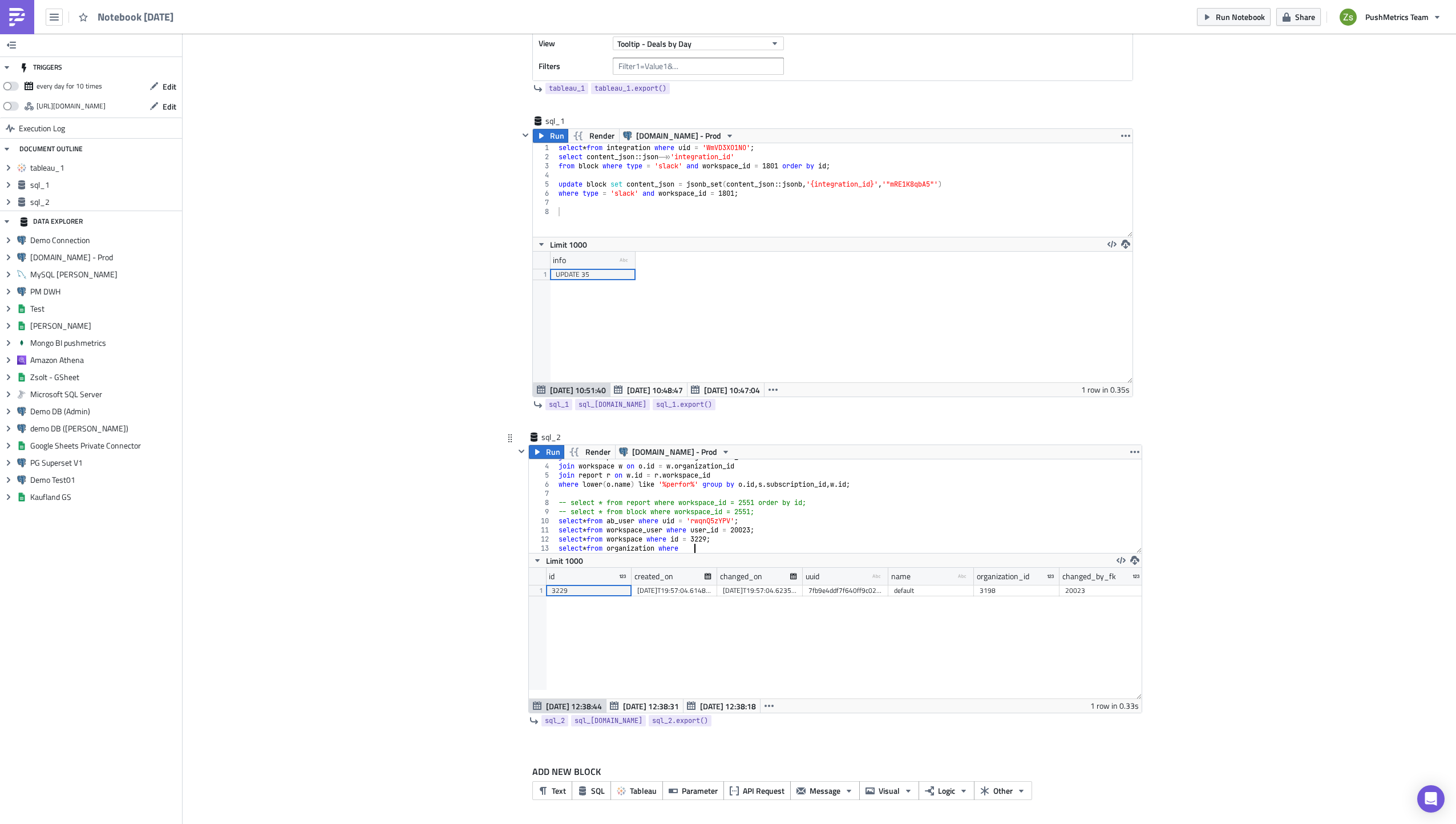
click at [992, 591] on div "3198" at bounding box center [1016, 591] width 74 height 11
click at [788, 541] on div "join subscription s on o . id = s . organization_id join workspace w on o . id …" at bounding box center [844, 509] width 577 height 112
paste textarea "3198"
type textarea "select * from organization where id = 3198;"
click at [839, 591] on div "prizepicks" at bounding box center [845, 591] width 74 height 11
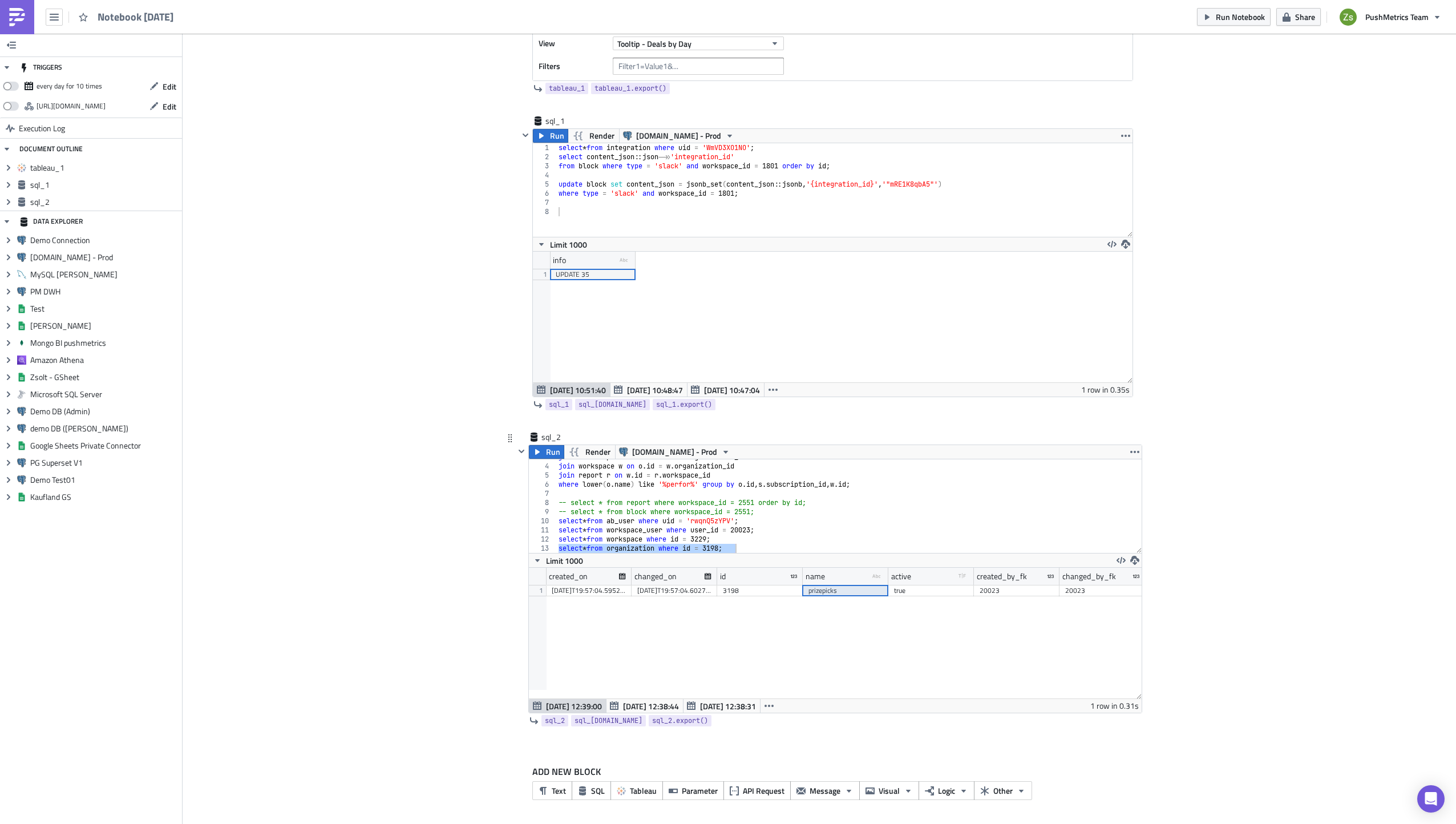
click at [815, 547] on div "join subscription s on o . id = s . organization_id join workspace w on o . id …" at bounding box center [844, 506] width 577 height 94
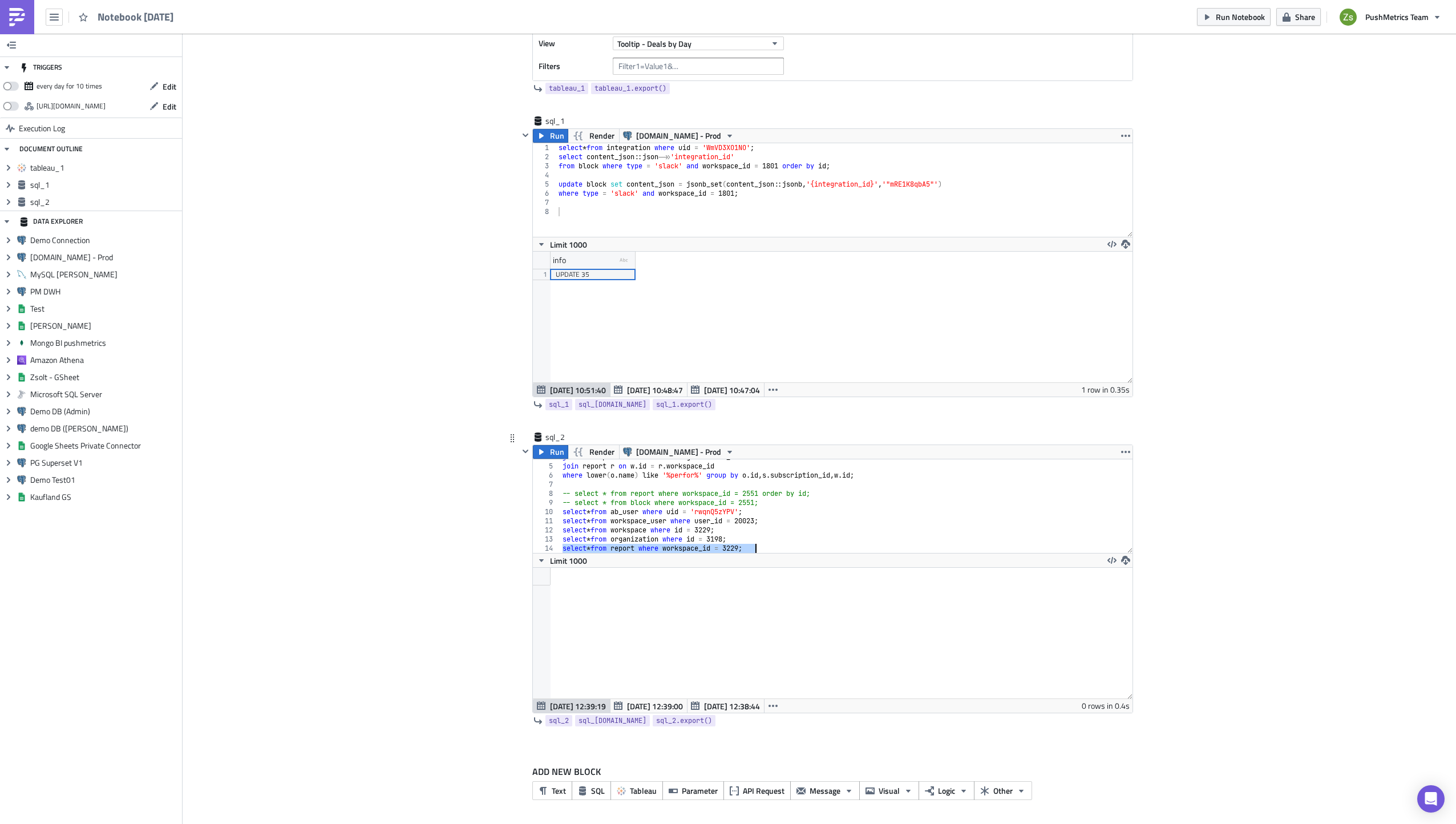
click at [710, 530] on div "join workspace w on o . id = w . organization_id join report r on w . id = r . …" at bounding box center [842, 509] width 564 height 112
click at [728, 537] on div "join workspace w on o . id = w . organization_id join report r on w . id = r . …" at bounding box center [842, 509] width 564 height 112
type textarea "select * from organization where id = 3198;"
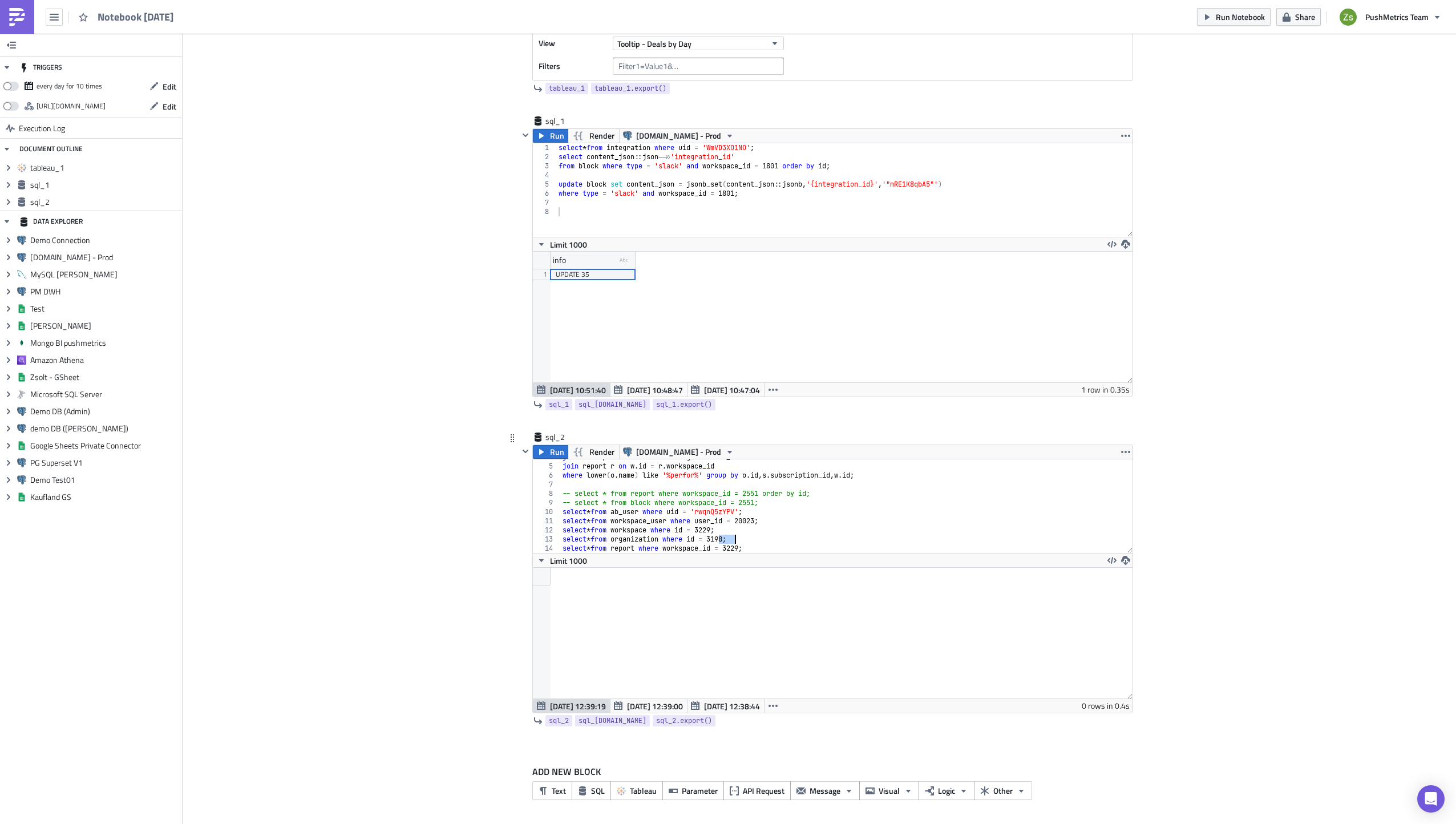
click at [728, 537] on div "join workspace w on o . id = w . organization_id join report r on w . id = r . …" at bounding box center [842, 509] width 564 height 112
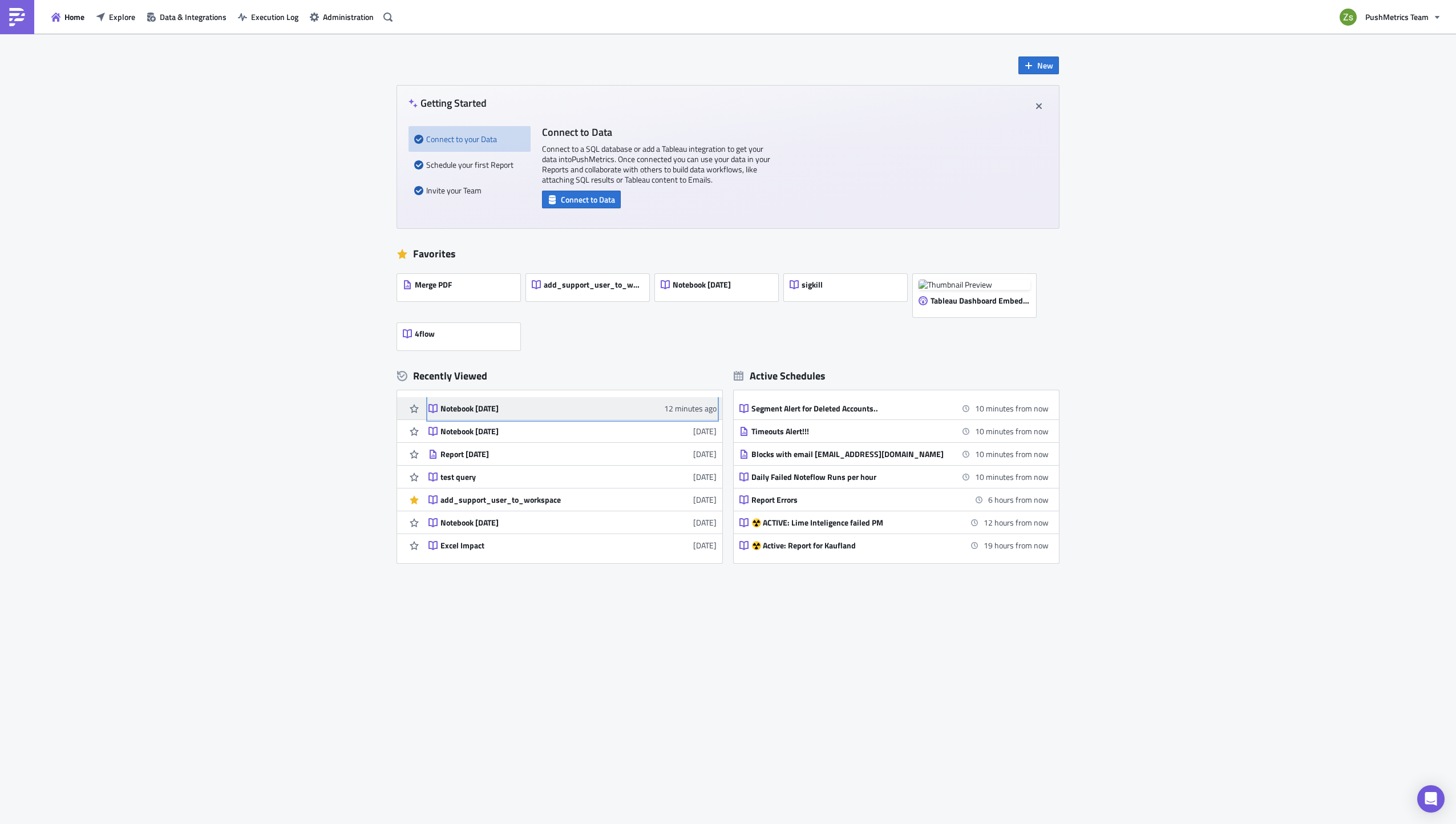
click at [512, 418] on link "Notebook [DATE] 12 minutes ago" at bounding box center [572, 409] width 288 height 22
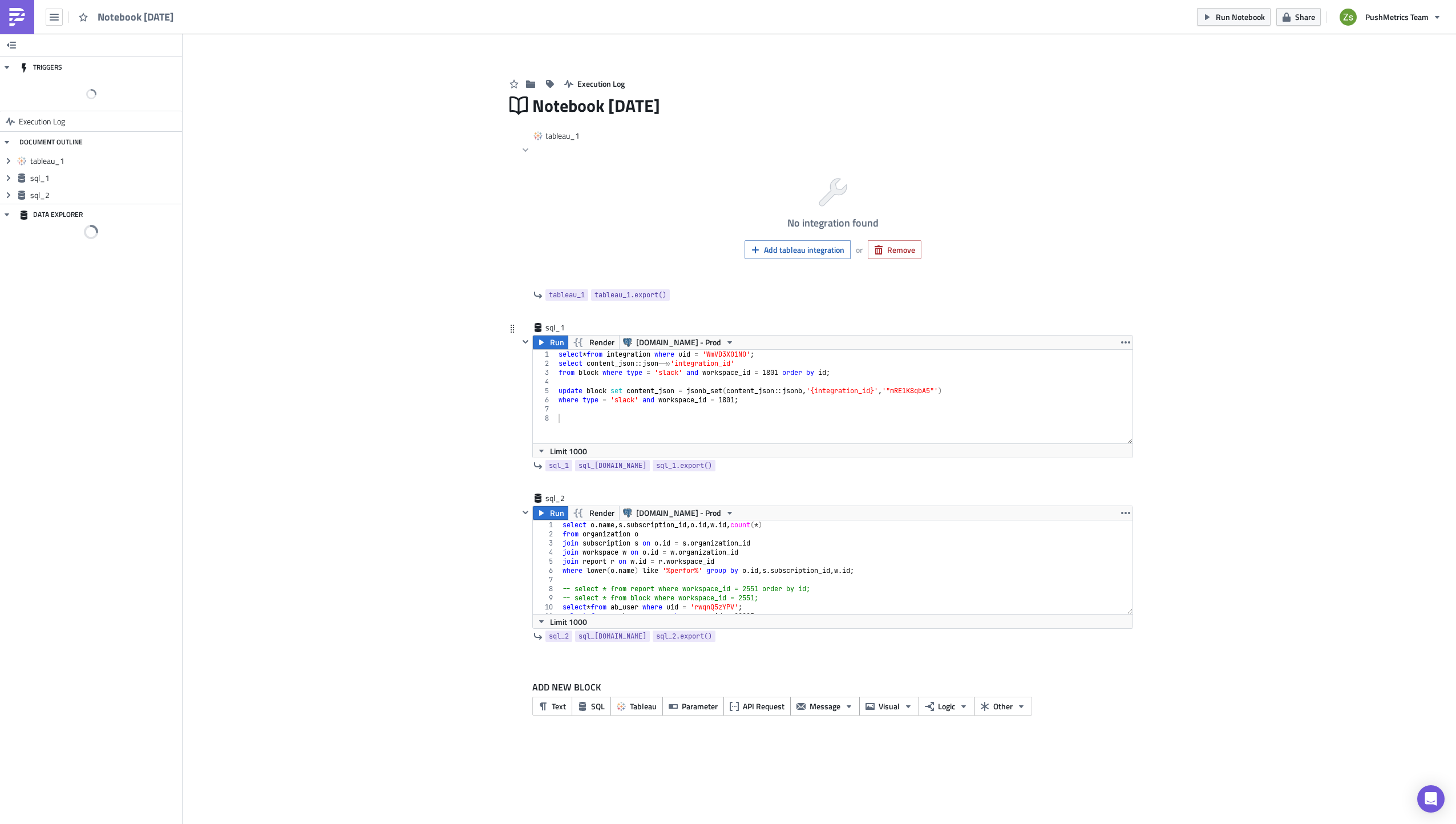
click at [790, 408] on div "select * from integration where uid = 'WmVD3XO1NO' ; select content_json :: jso…" at bounding box center [844, 405] width 577 height 112
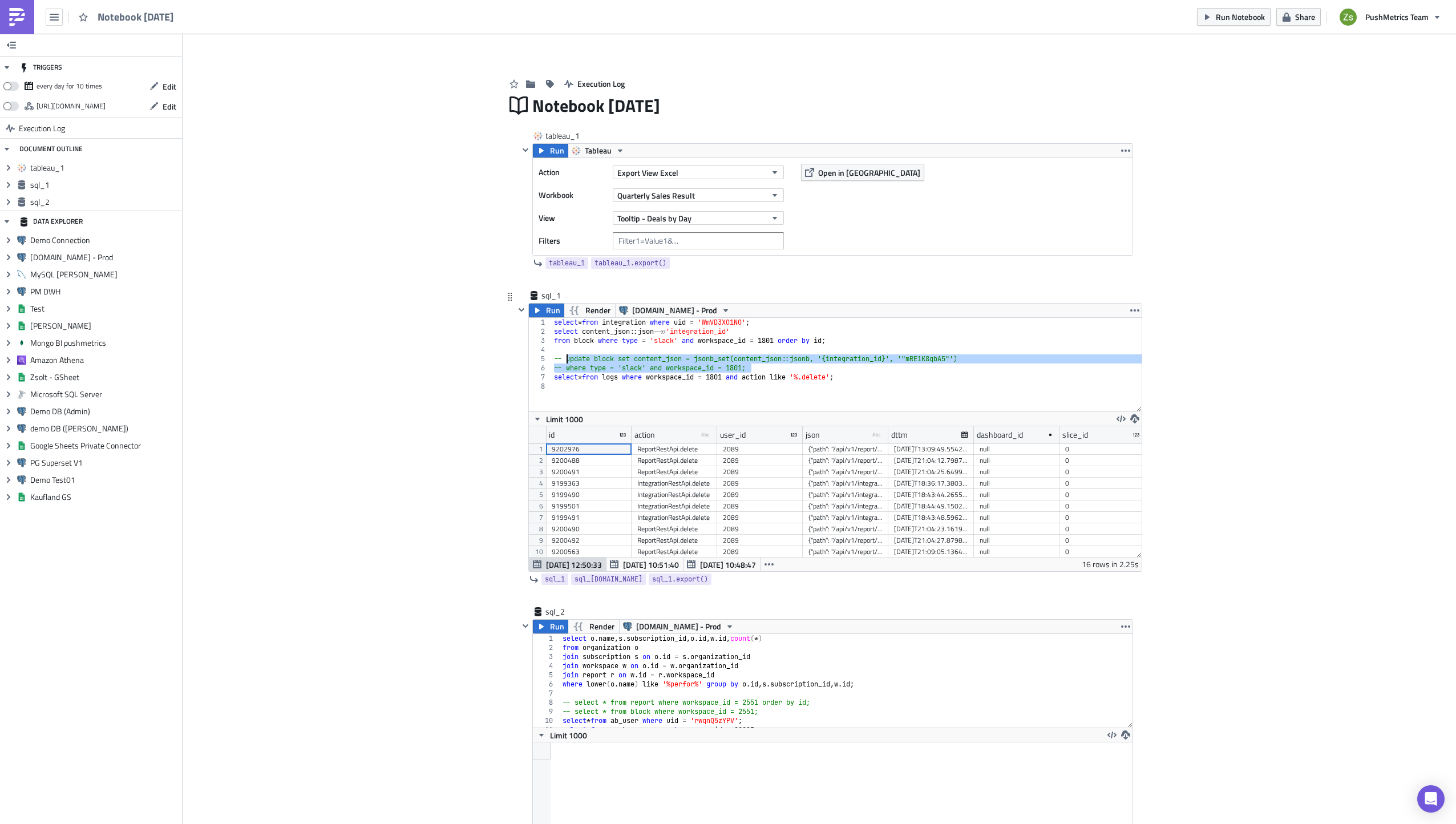
scroll to position [131, 613]
drag, startPoint x: 712, startPoint y: 436, endPoint x: 784, endPoint y: 433, distance: 72.1
click at [748, 433] on div at bounding box center [747, 435] width 2 height 17
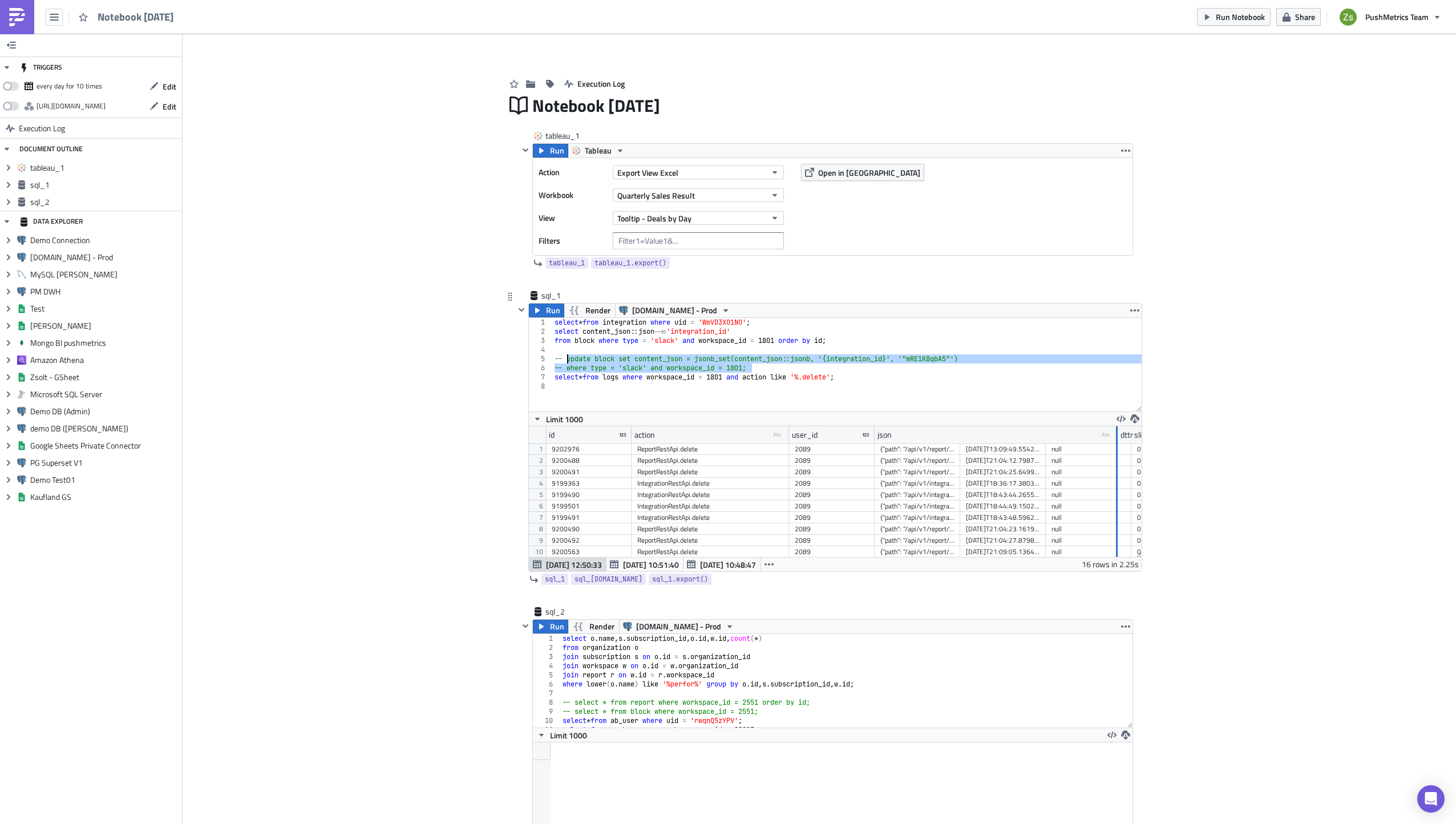
drag, startPoint x: 956, startPoint y: 434, endPoint x: 1121, endPoint y: 445, distance: 165.4
click at [1121, 445] on div "id action type-text Created with Sketch. user_id json type-text Created with Sk…" at bounding box center [835, 492] width 613 height 131
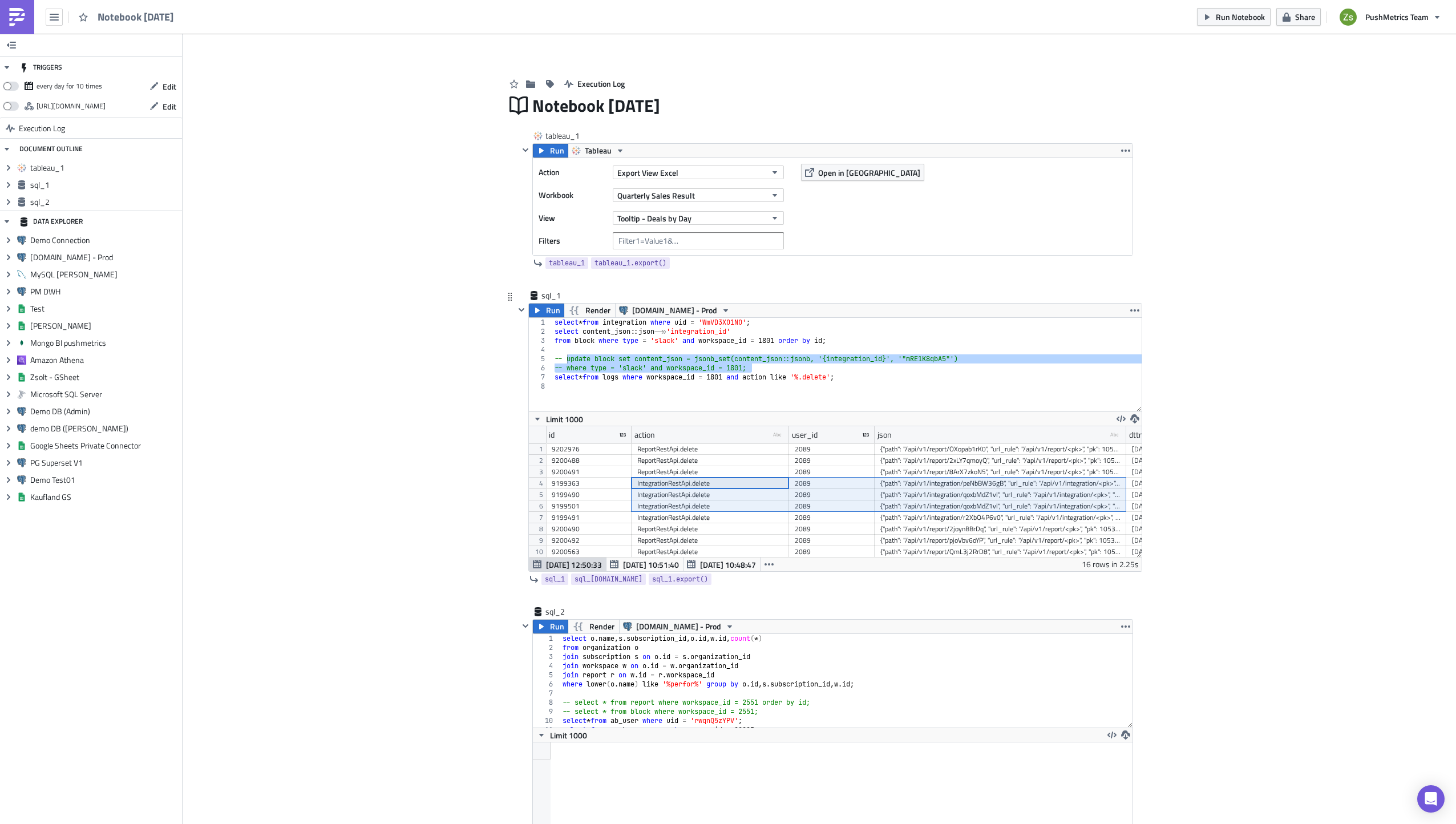
drag, startPoint x: 716, startPoint y: 484, endPoint x: 1015, endPoint y: 502, distance: 299.5
click at [1015, 443] on div "9202976 ReportRestApi.delete 2089 {"path": "/api/v1/report/OXopab1rK0", "url_ru…" at bounding box center [1136, 443] width 1179 height 0
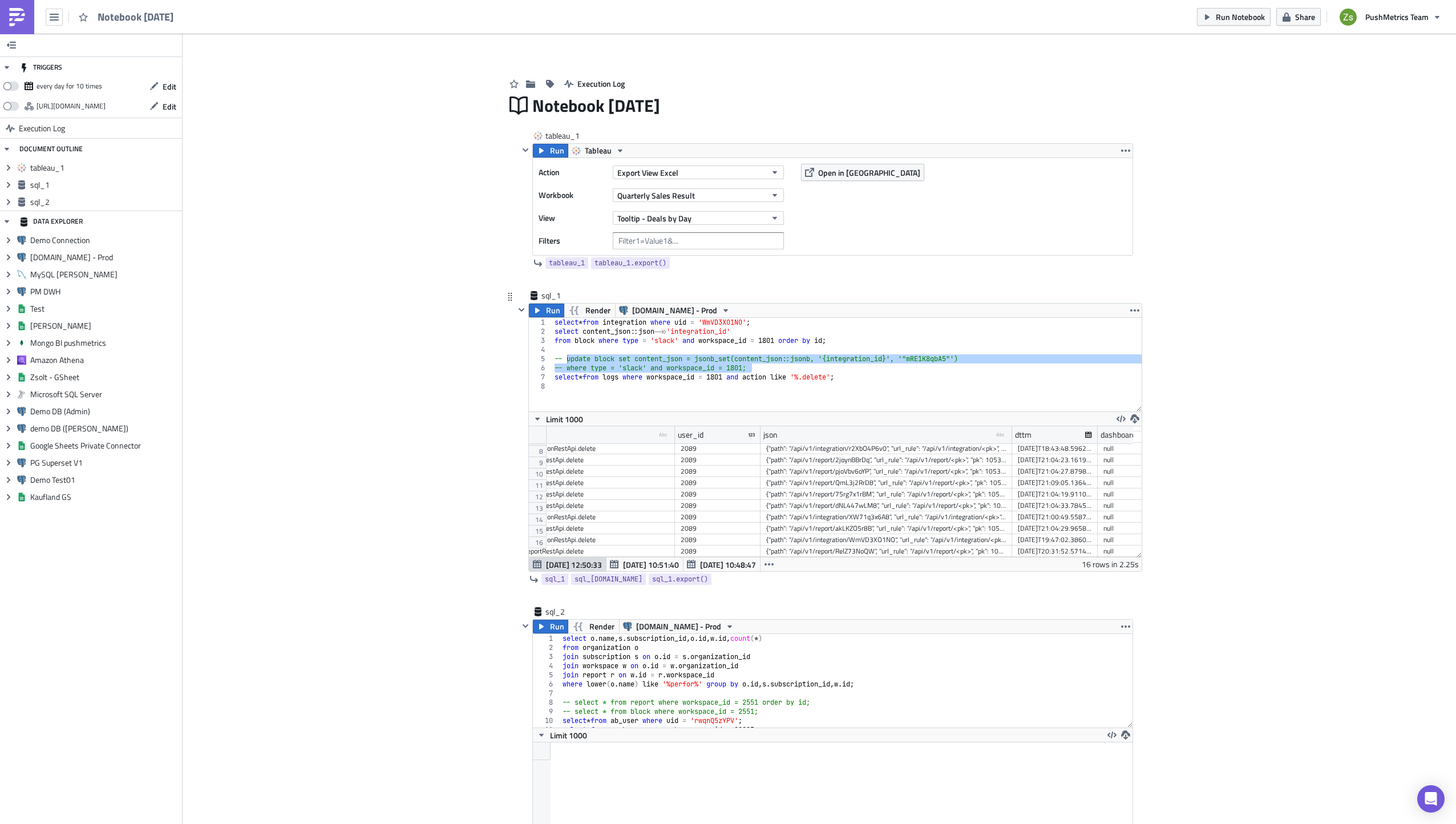
scroll to position [0, 171]
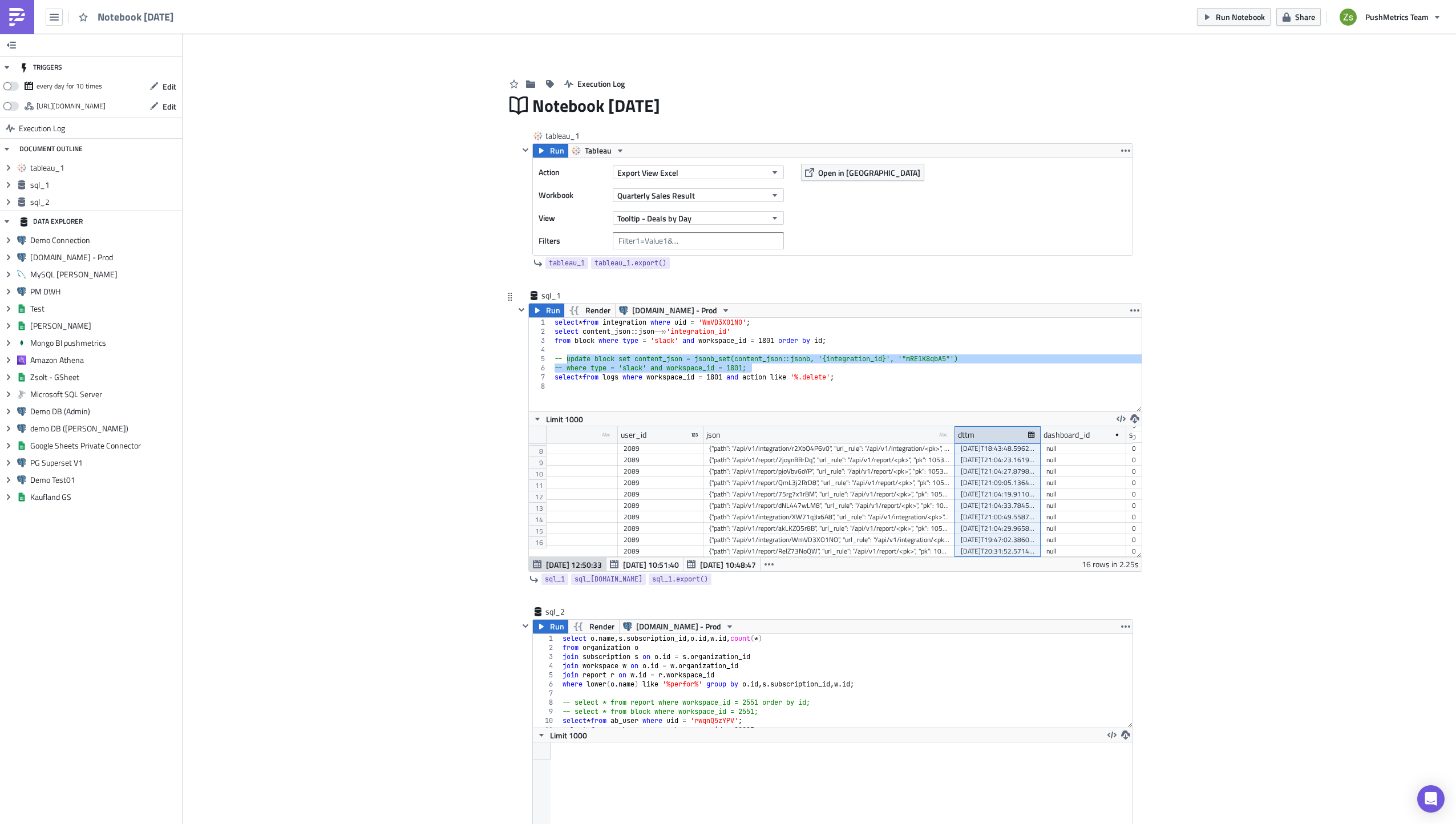
drag, startPoint x: 951, startPoint y: 437, endPoint x: 960, endPoint y: 435, distance: 9.2
click at [960, 435] on div "dttm" at bounding box center [998, 435] width 86 height 17
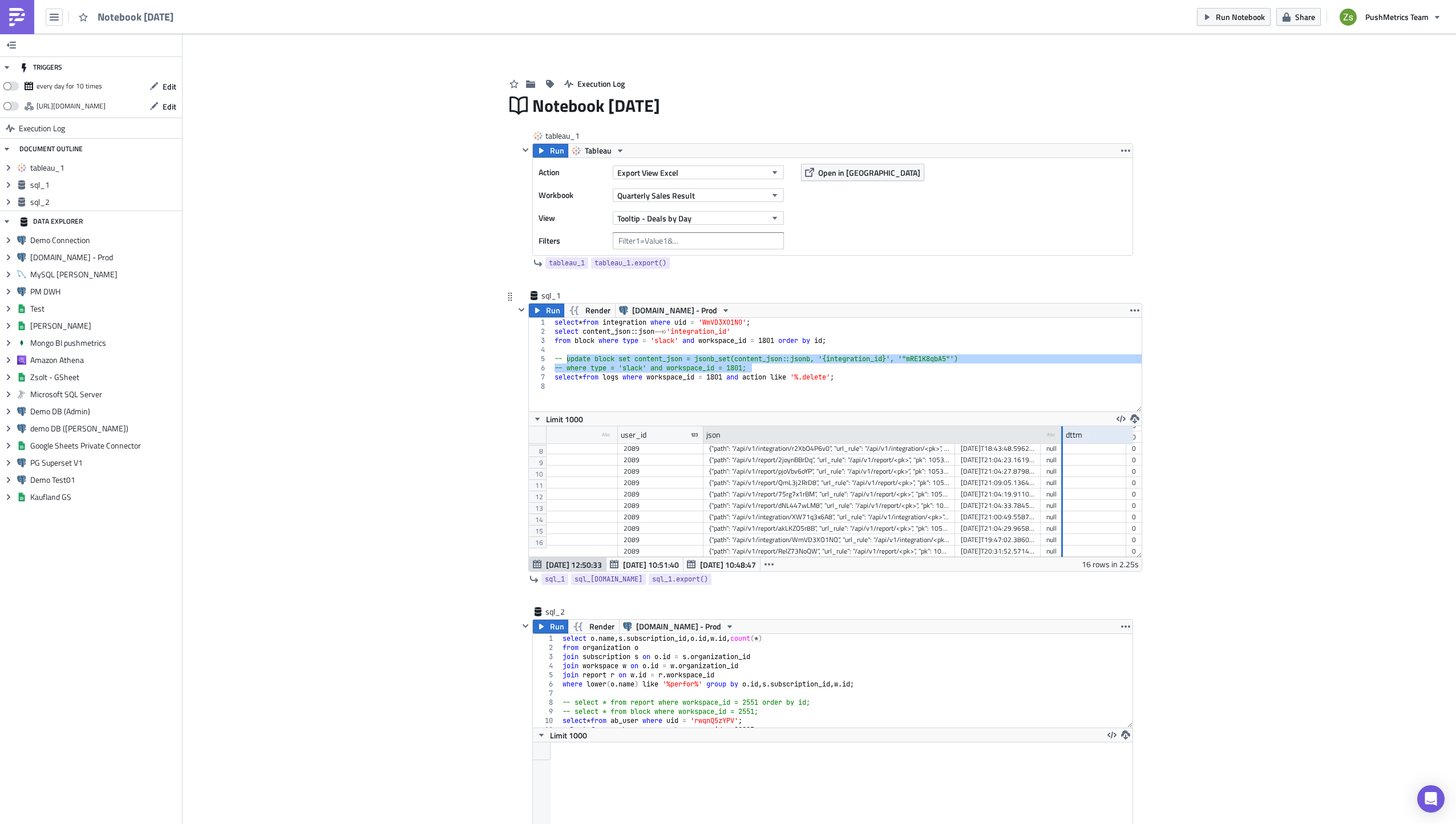
drag, startPoint x: 949, startPoint y: 436, endPoint x: 1057, endPoint y: 442, distance: 108.2
click at [1060, 442] on div at bounding box center [1061, 435] width 3 height 17
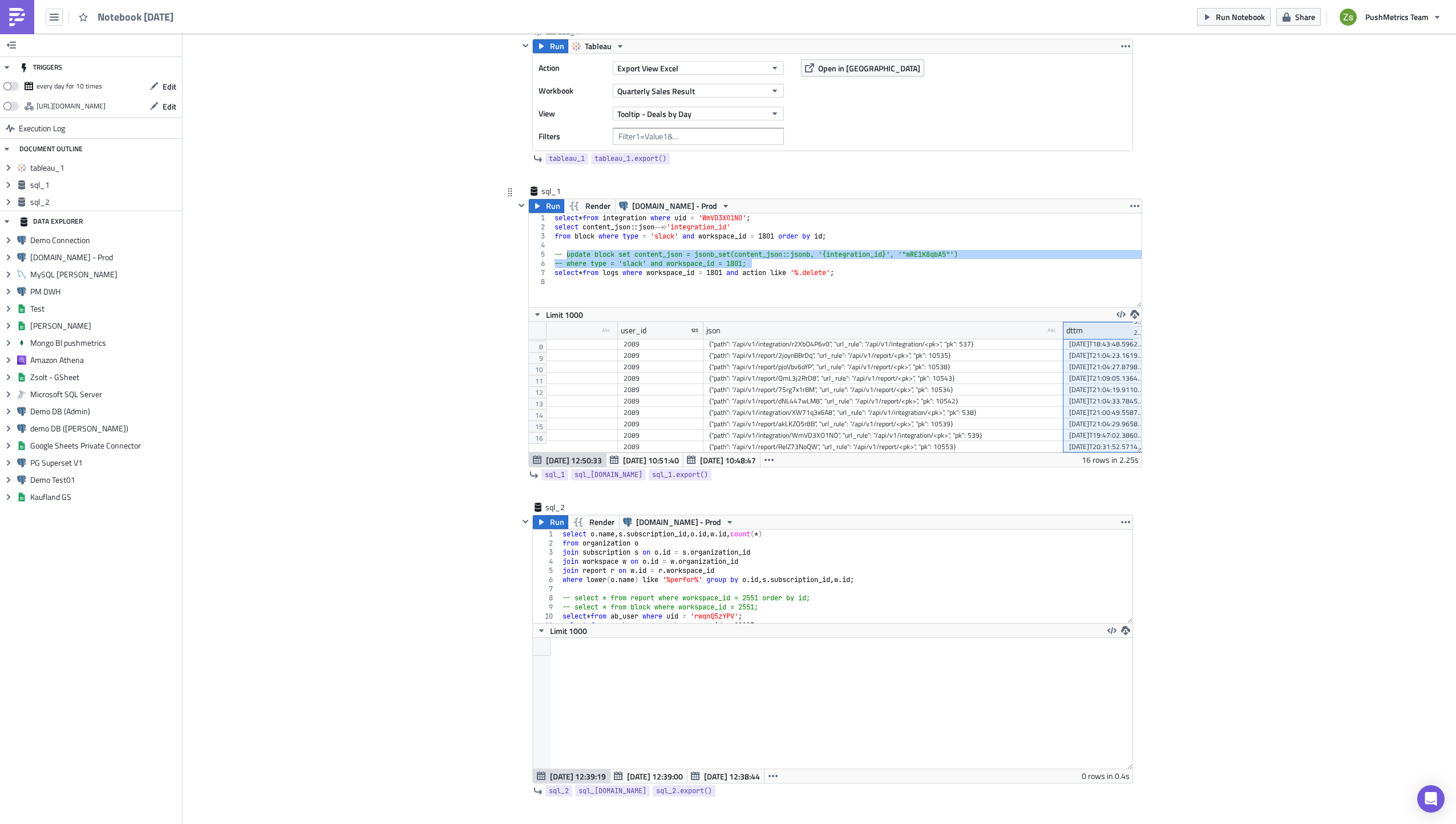
scroll to position [114, 0]
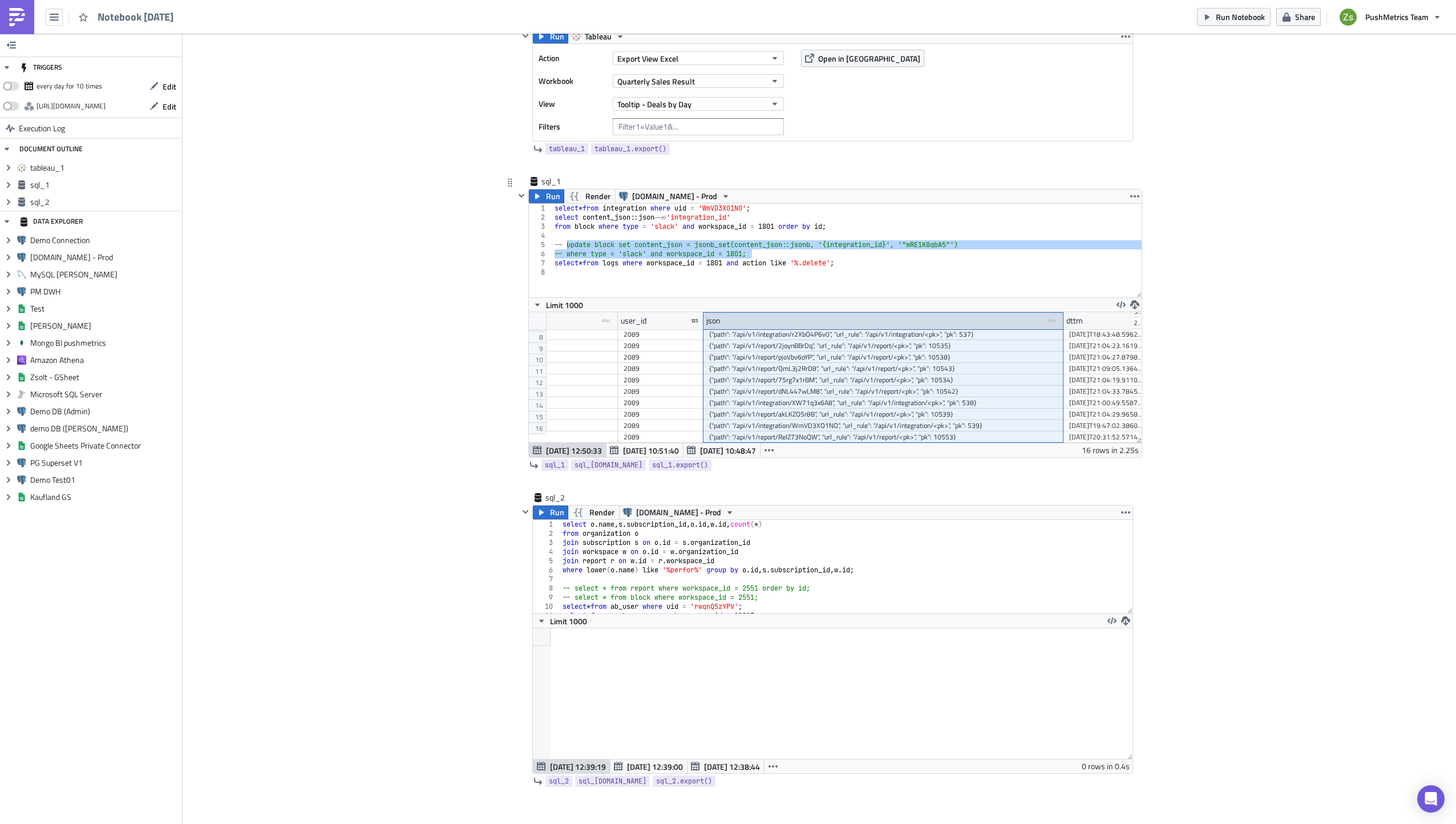
click at [842, 322] on div "json type-text Created with Sketch." at bounding box center [883, 321] width 360 height 17
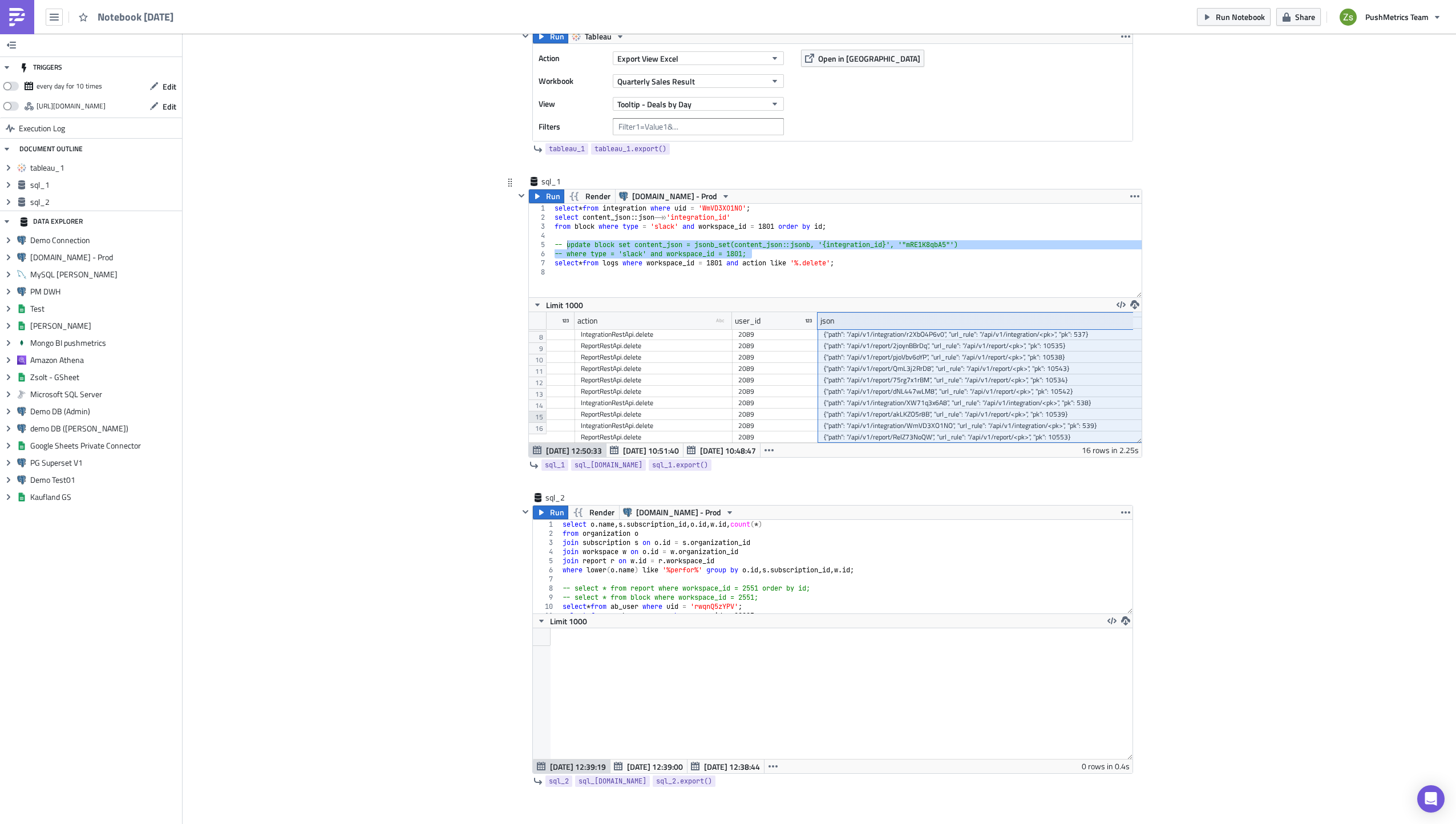
click at [532, 414] on div "15" at bounding box center [537, 417] width 17 height 11
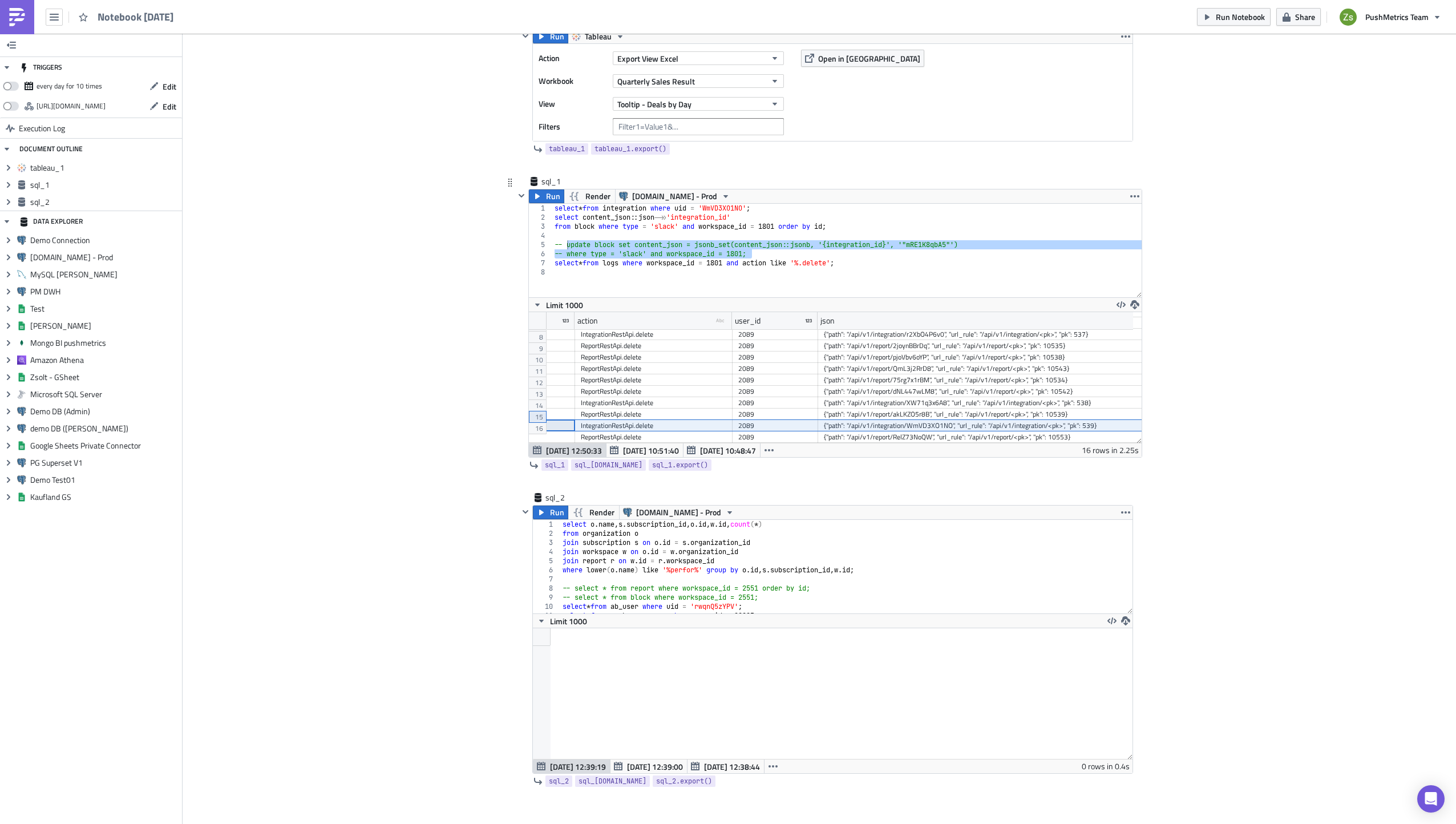
click at [748, 251] on div "select * from integration where uid = 'WmVD3XO1NO' ; select content_json :: jso…" at bounding box center [847, 250] width 590 height 94
type textarea "update block set content_json = jsonb_set(content_json::jsonb, '{integration_id…"
